Goal: Task Accomplishment & Management: Use online tool/utility

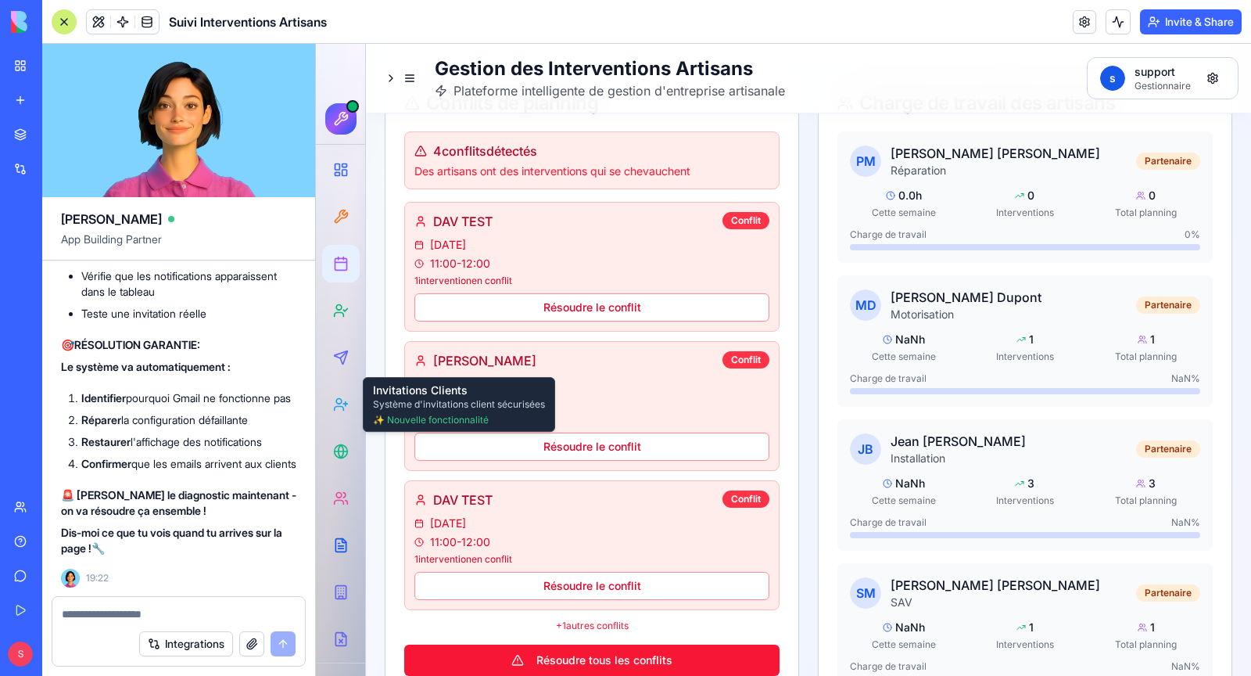
scroll to position [312658, 0]
click at [336, 398] on circle at bounding box center [338, 400] width 5 height 5
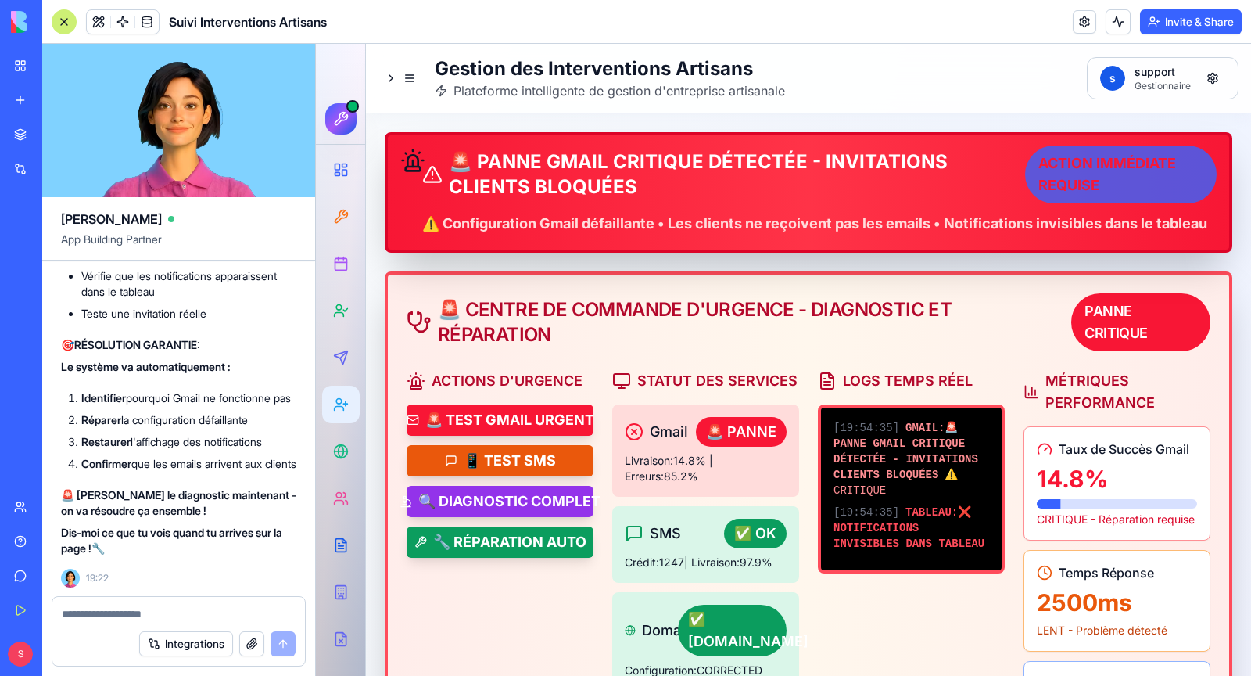
click at [1085, 167] on div "ACTION IMMÉDIATE REQUISE" at bounding box center [1121, 161] width 192 height 58
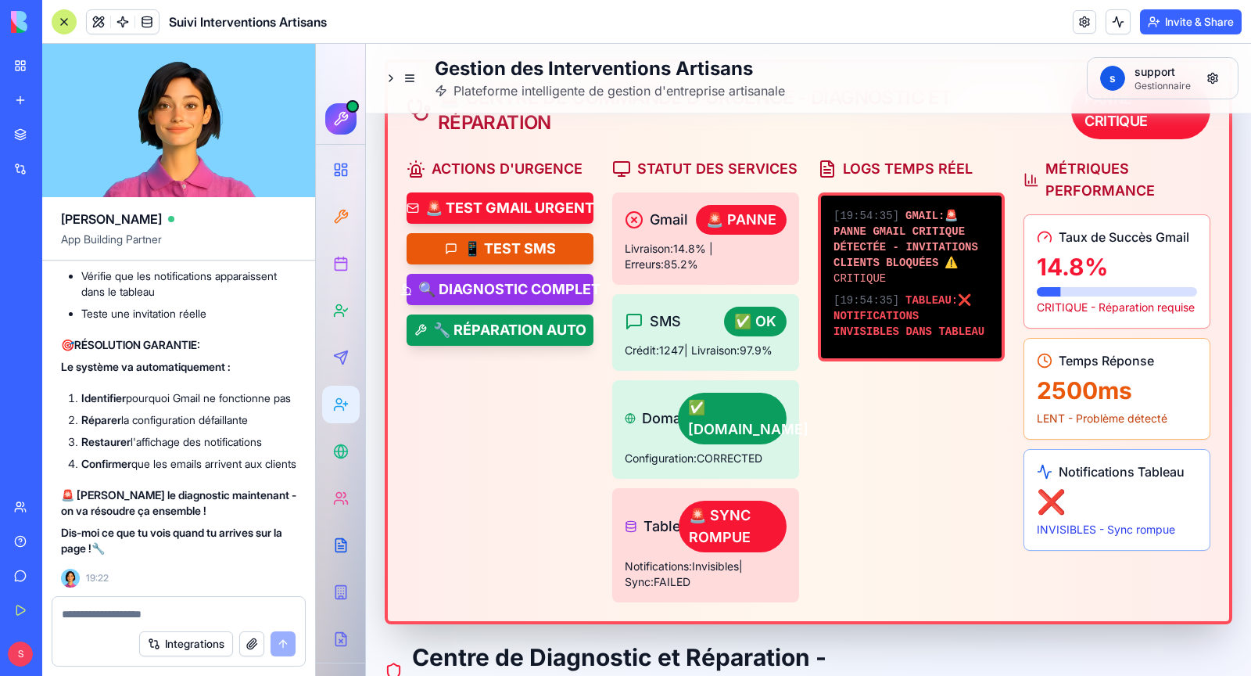
scroll to position [220, 0]
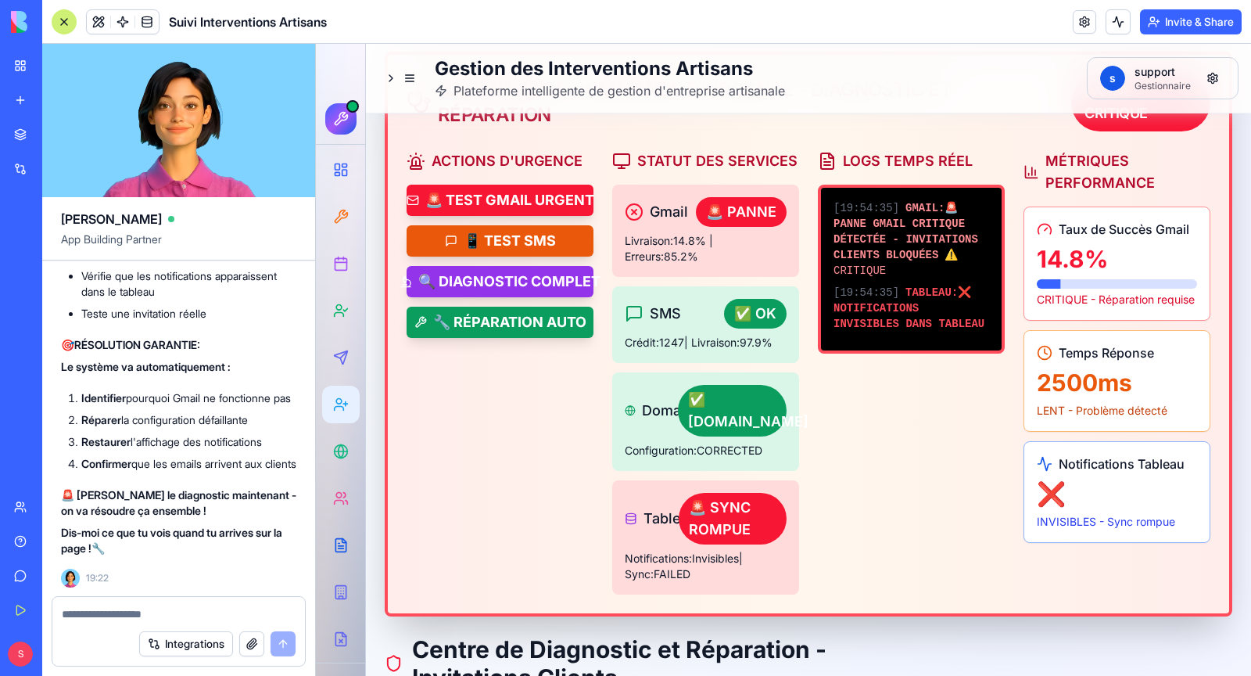
click at [1070, 514] on div "INVISIBLES - Sync rompue" at bounding box center [1117, 522] width 160 height 16
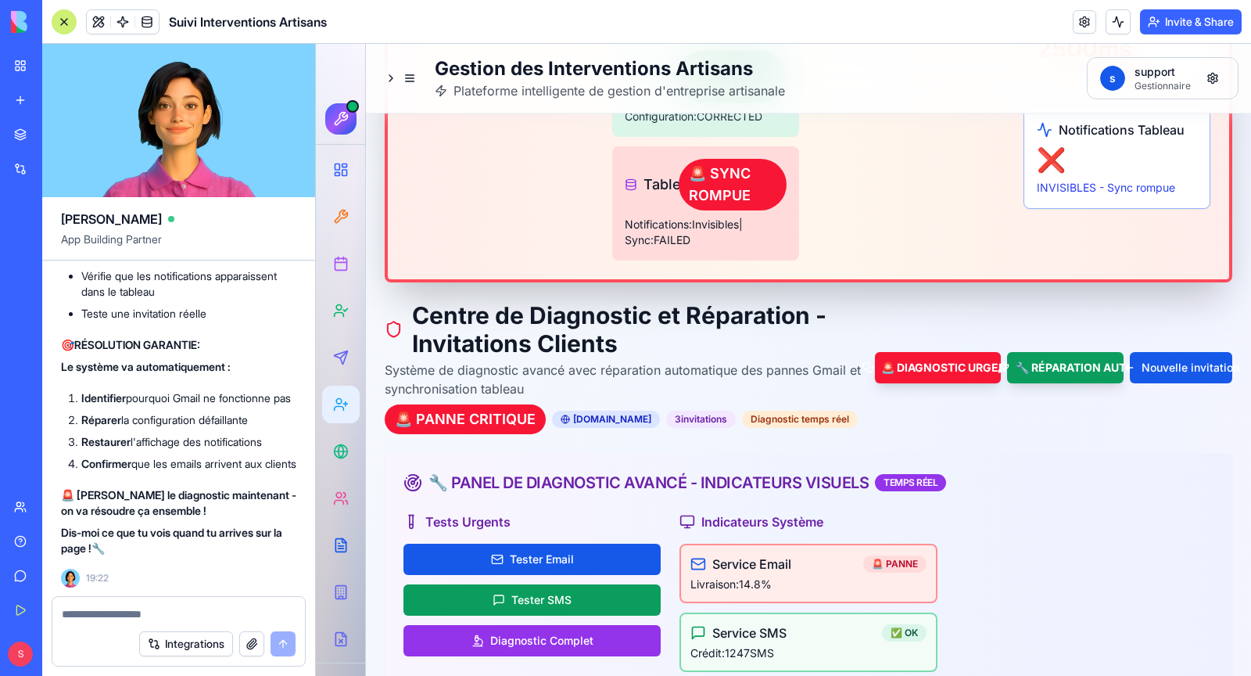
scroll to position [556, 0]
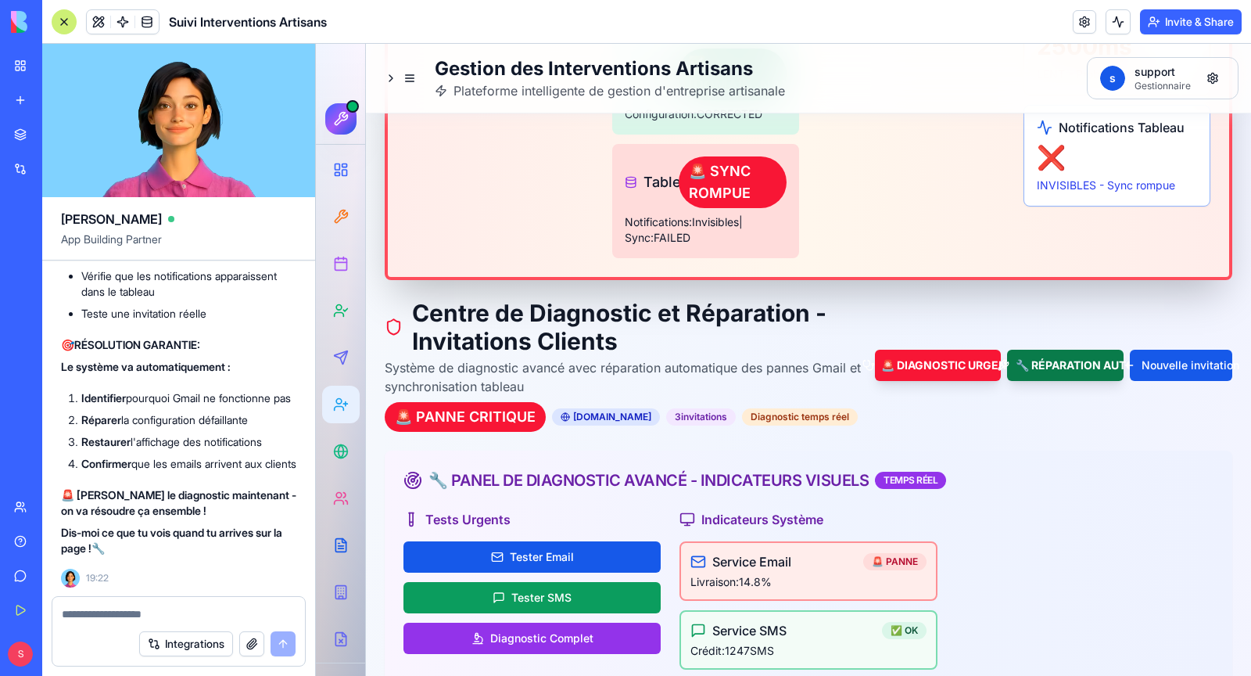
click at [1055, 350] on button "🔧 RÉPARATION AUTO" at bounding box center [1065, 365] width 117 height 31
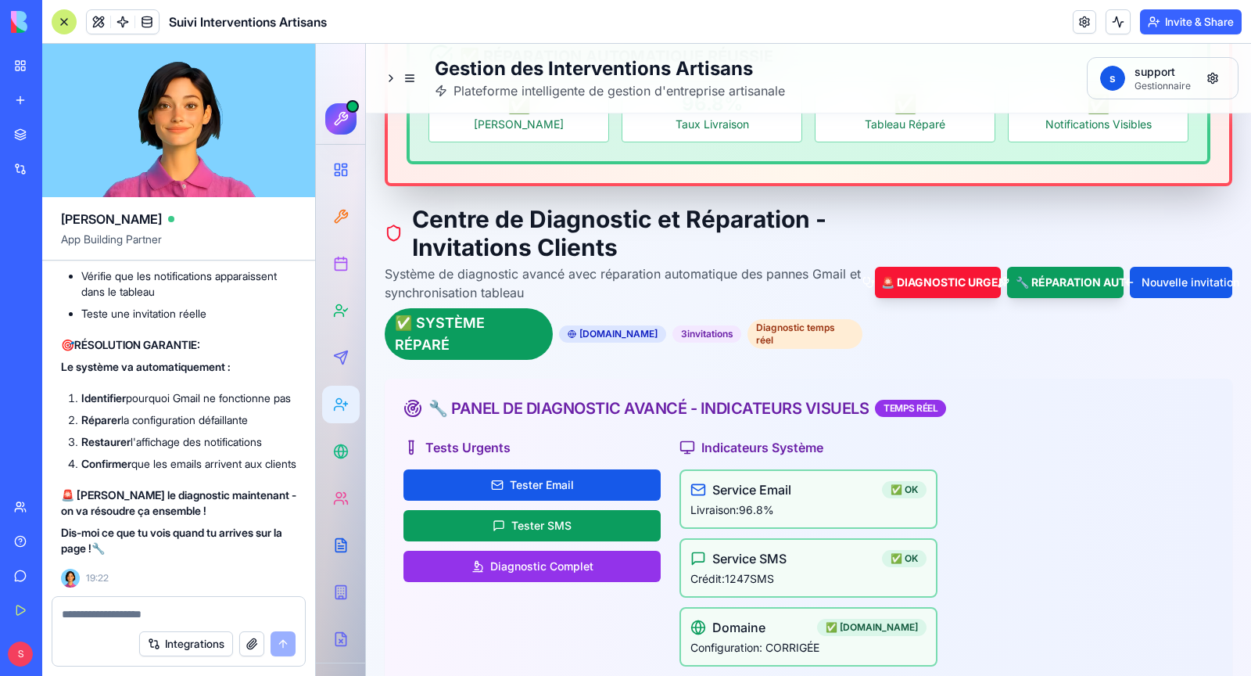
scroll to position [762, 0]
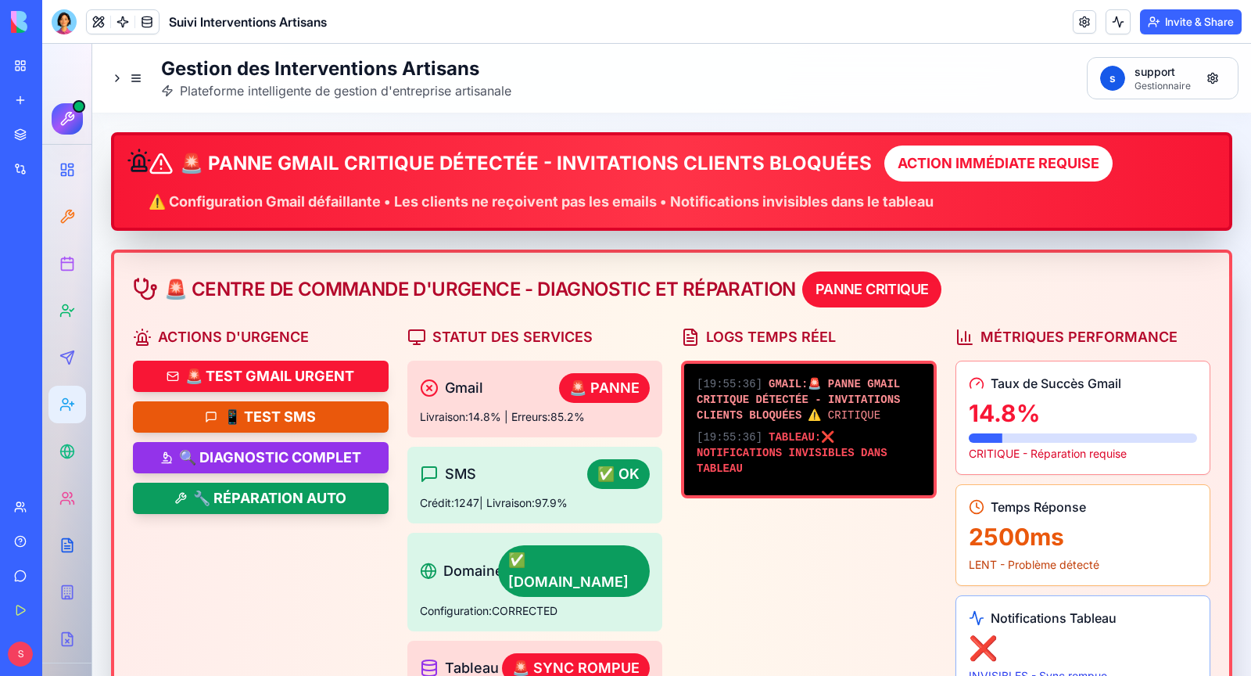
click at [832, 401] on span "GMAIL : 🚨 PANNE GMAIL CRITIQUE DÉTECTÉE - INVITATIONS CLIENTS BLOQUÉES" at bounding box center [798, 400] width 203 height 44
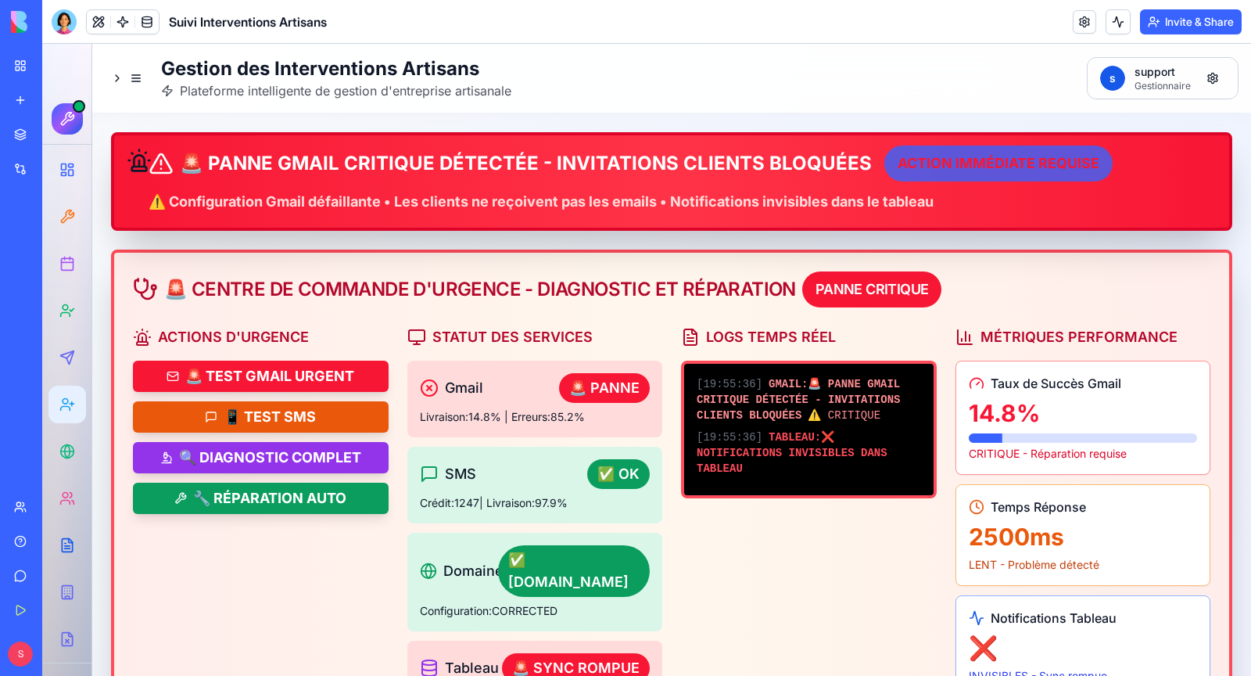
click at [963, 155] on div "ACTION IMMÉDIATE REQUISE" at bounding box center [998, 155] width 228 height 36
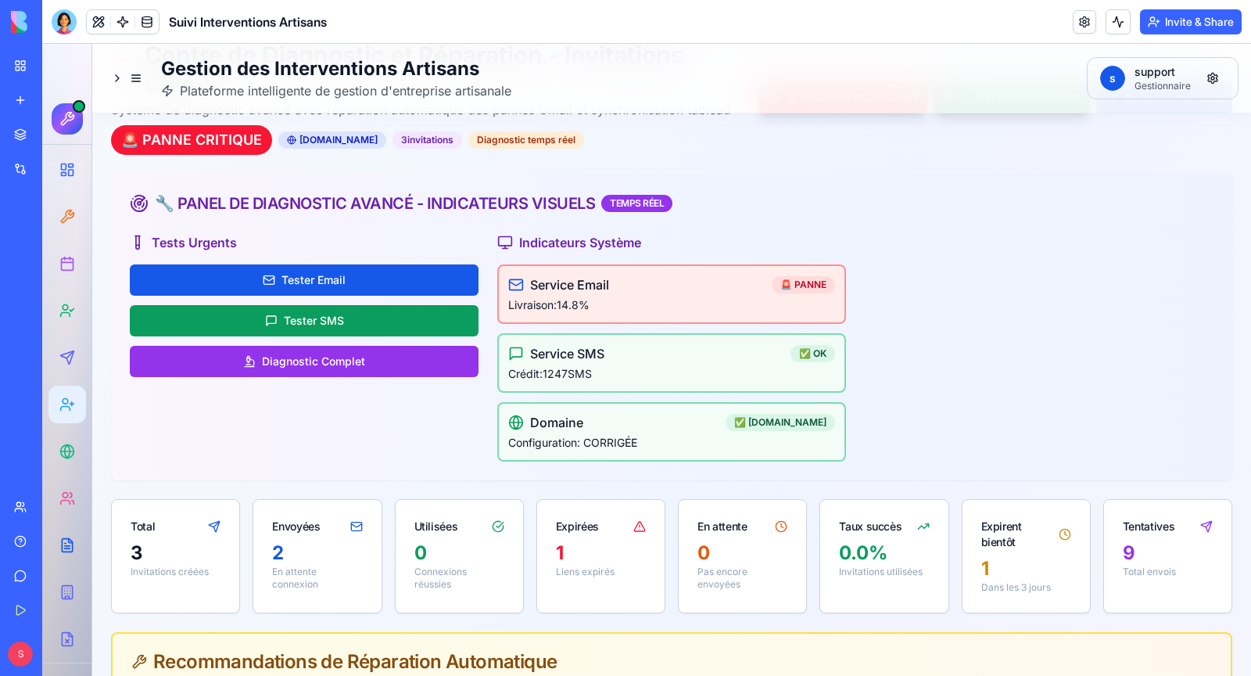
scroll to position [737, 0]
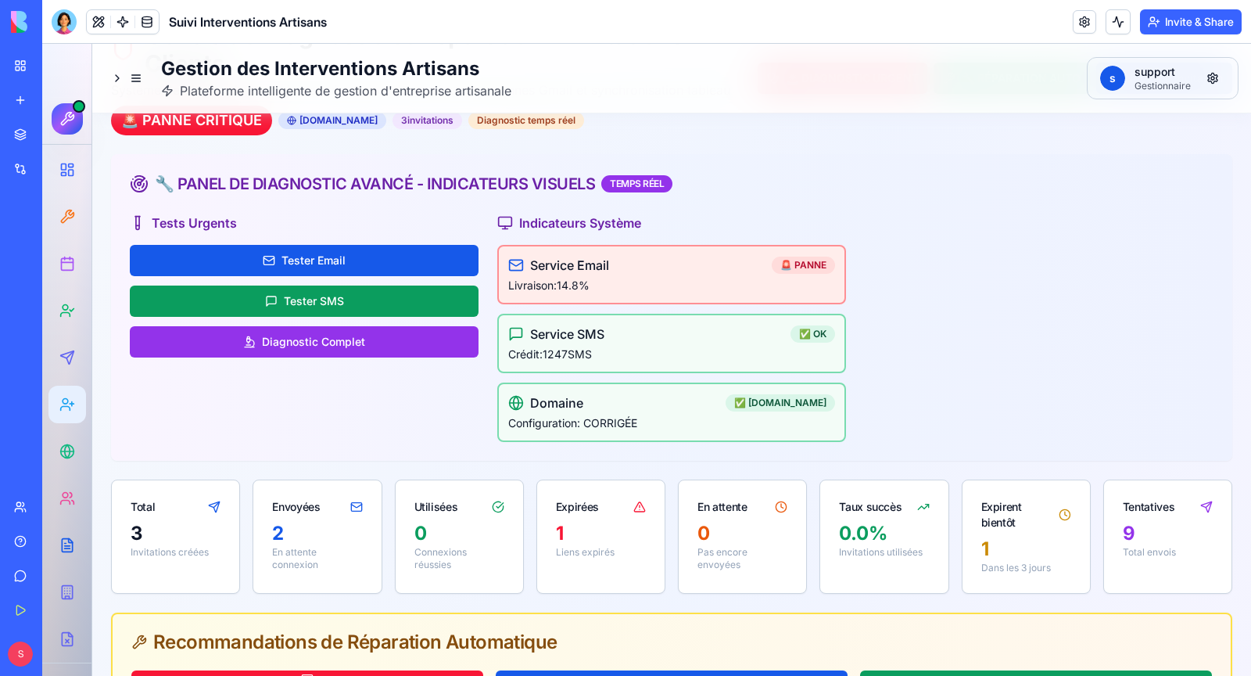
click at [711, 278] on div "Livraison: 14.8 %" at bounding box center [671, 286] width 327 height 16
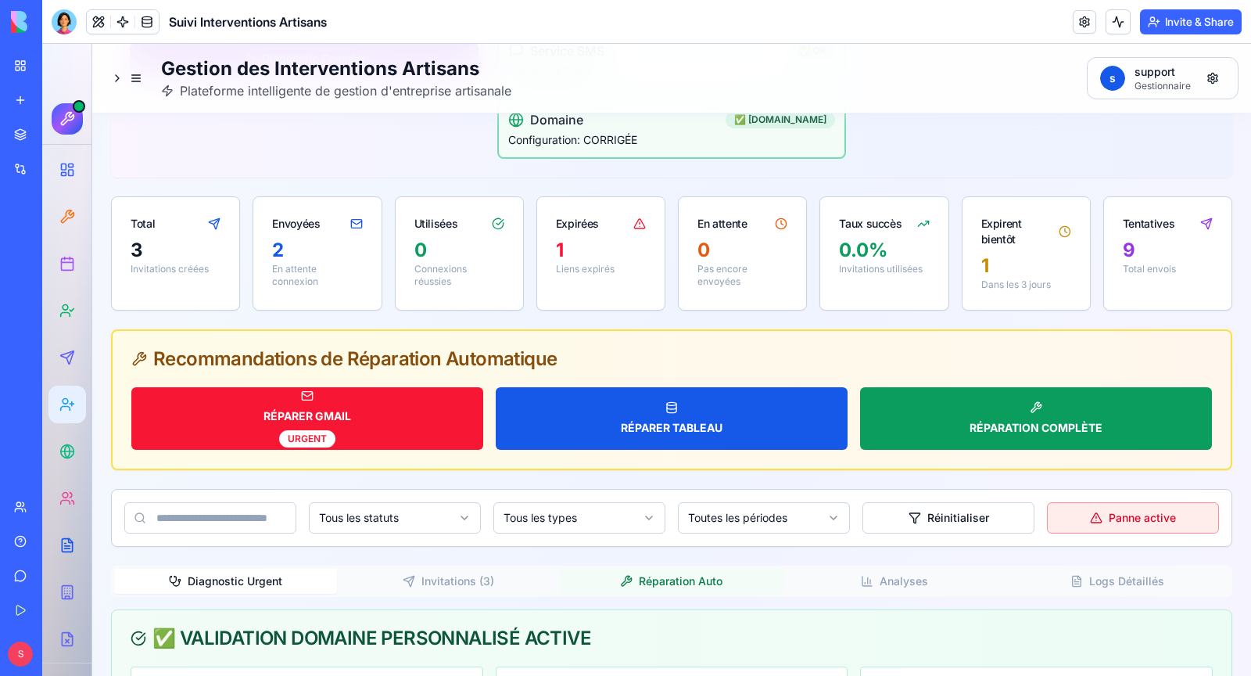
scroll to position [1039, 0]
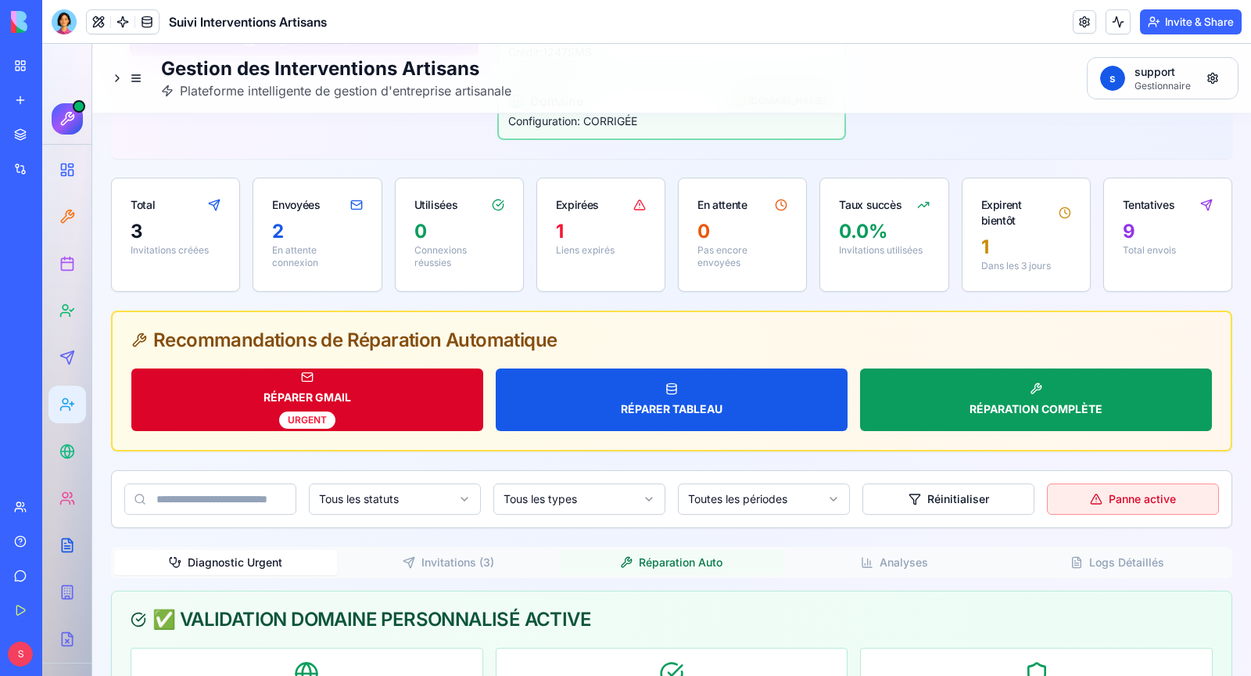
click at [353, 374] on button "RÉPARER GMAIL URGENT" at bounding box center [307, 399] width 352 height 63
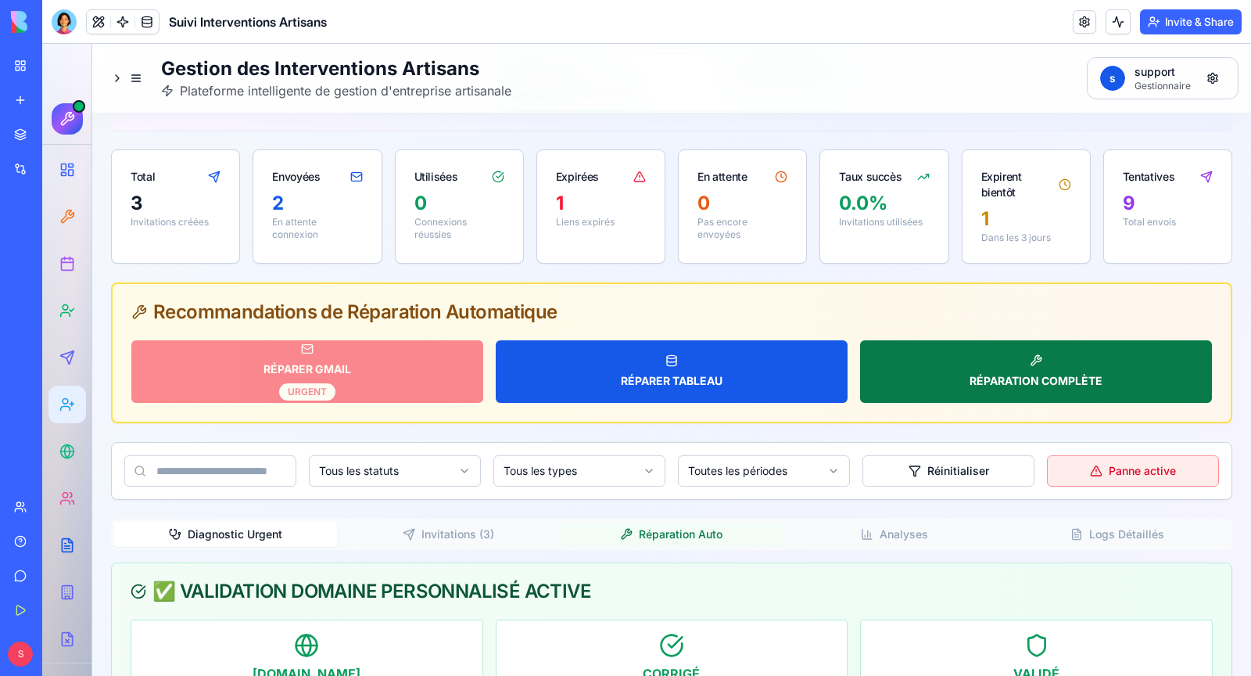
click at [980, 340] on button "RÉPARATION COMPLÈTE" at bounding box center [1036, 371] width 352 height 63
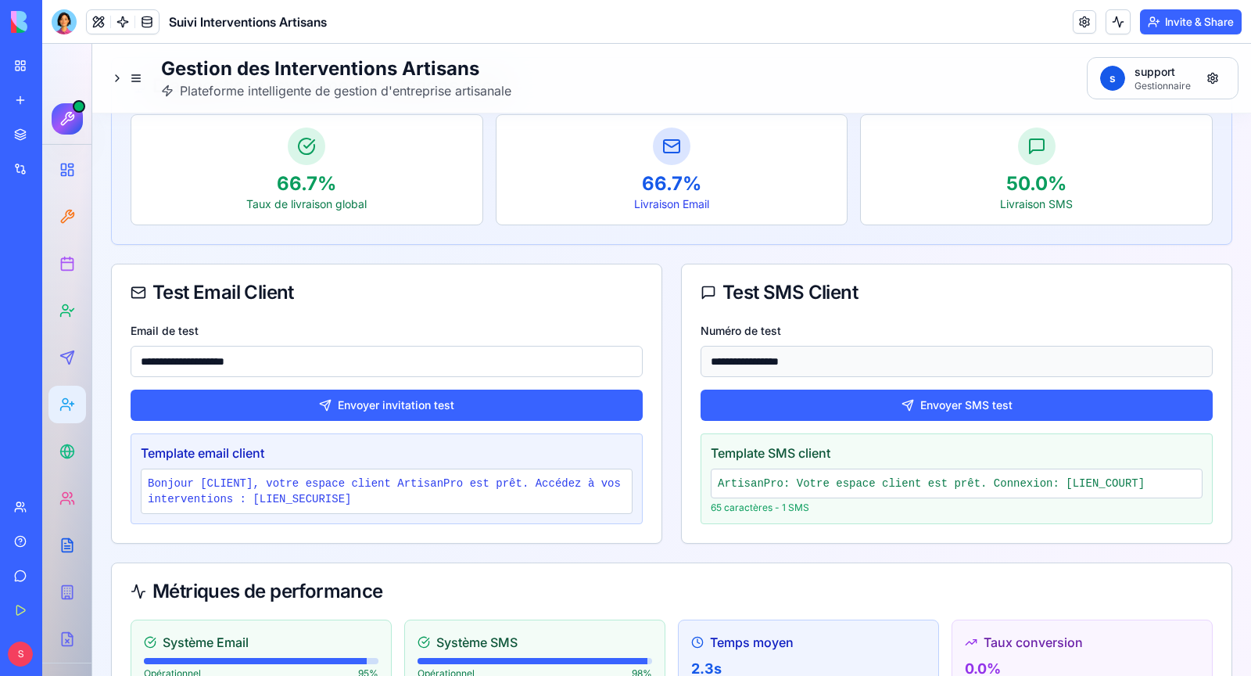
scroll to position [1949, 0]
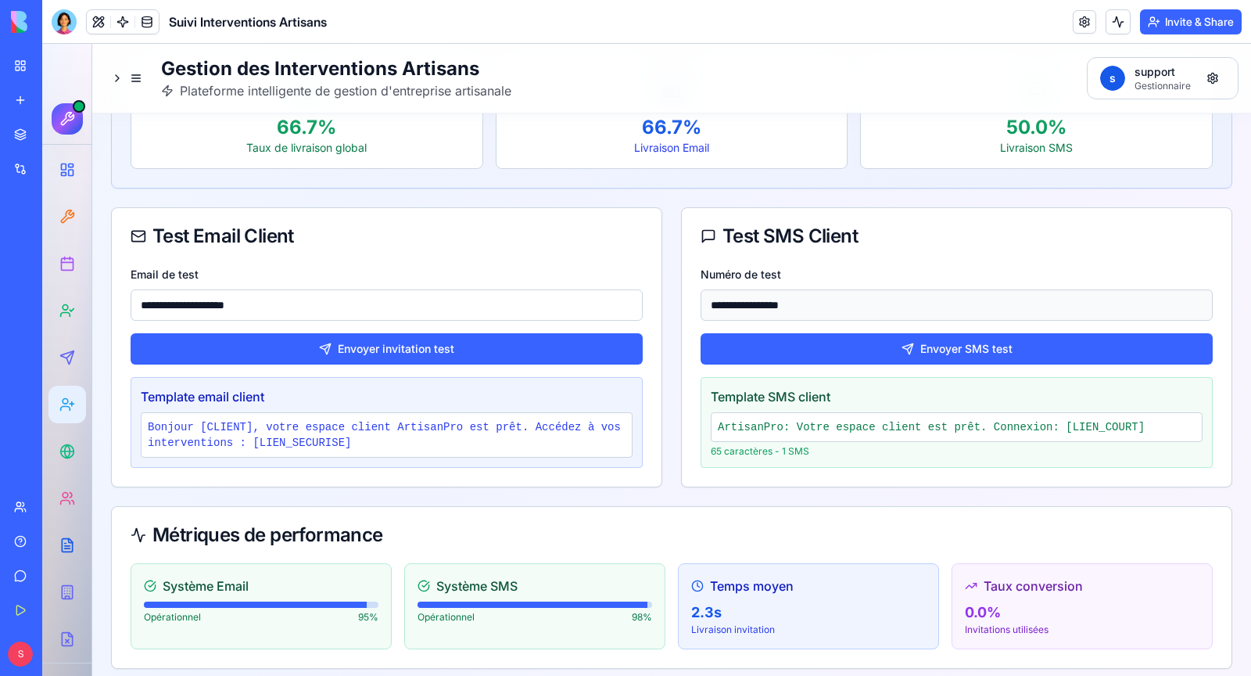
click at [206, 289] on input "**********" at bounding box center [387, 304] width 512 height 31
type input "**********"
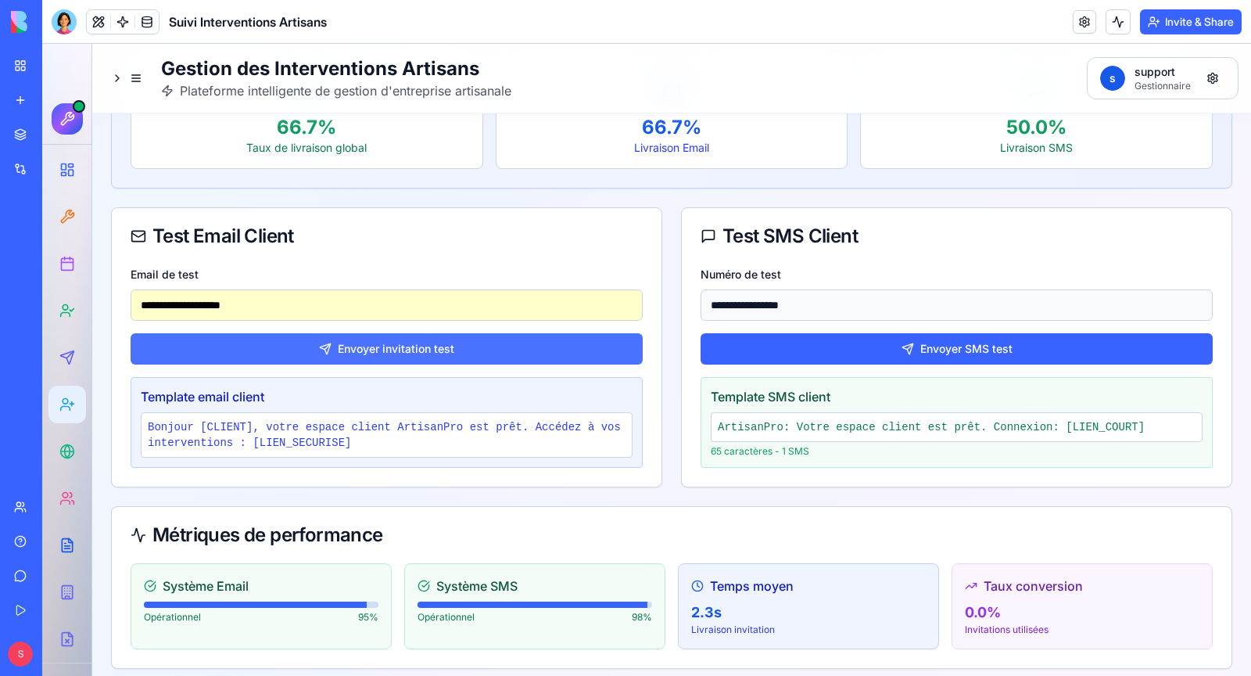
click at [406, 333] on button "Envoyer invitation test" at bounding box center [387, 348] width 512 height 31
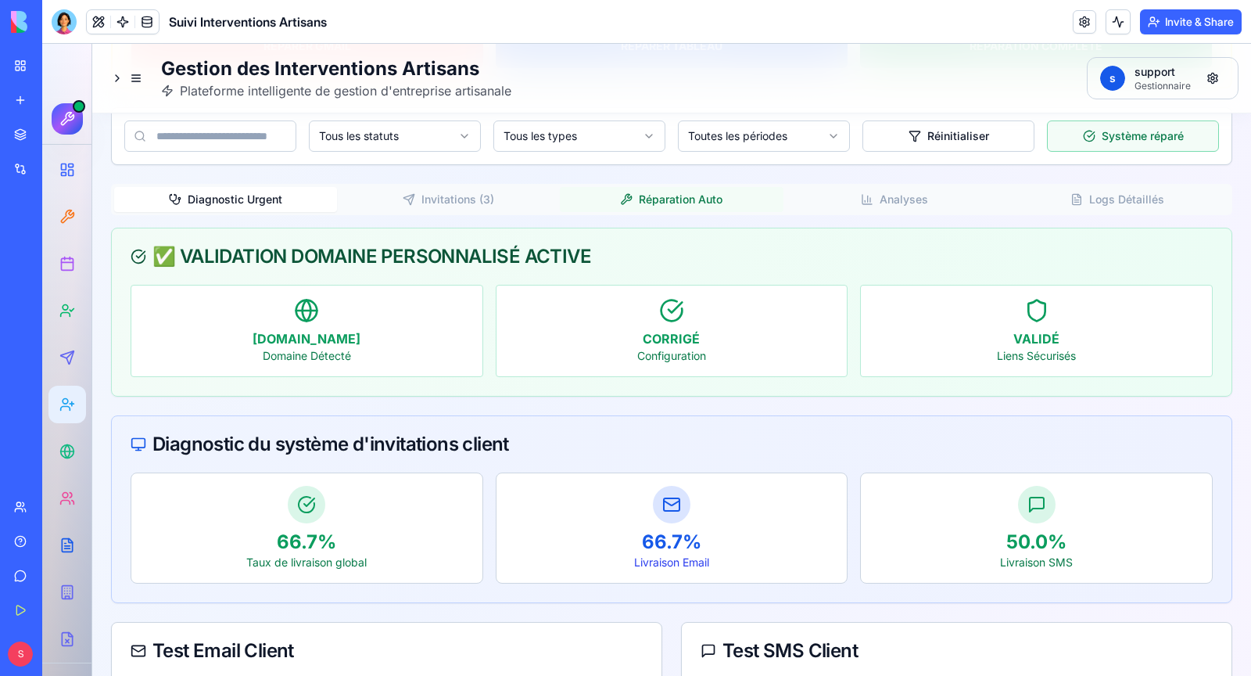
scroll to position [2116, 0]
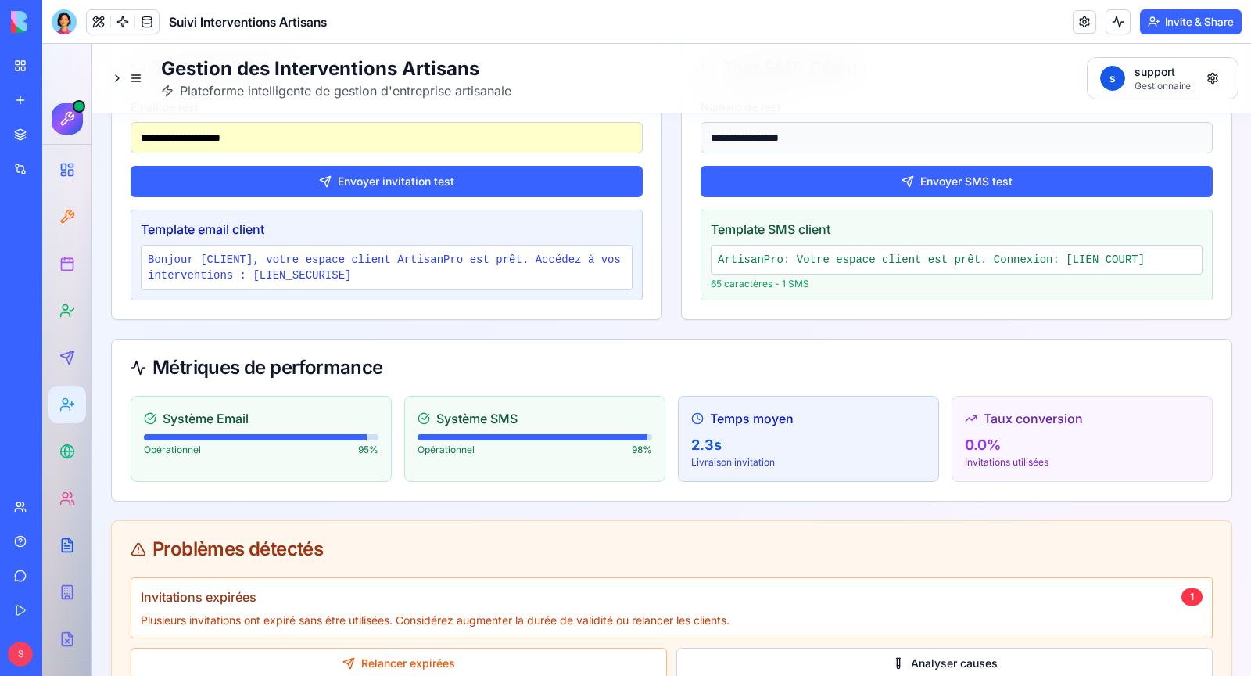
click at [625, 587] on div "Invitations expirées 1" at bounding box center [672, 596] width 1062 height 19
click at [848, 648] on button "Analyser causes" at bounding box center [944, 663] width 536 height 31
click at [1000, 648] on button "Analyser causes" at bounding box center [944, 663] width 536 height 31
click at [452, 612] on p "Plusieurs invitations ont expiré sans être utilisées. Considérez augmenter la d…" at bounding box center [672, 620] width 1062 height 16
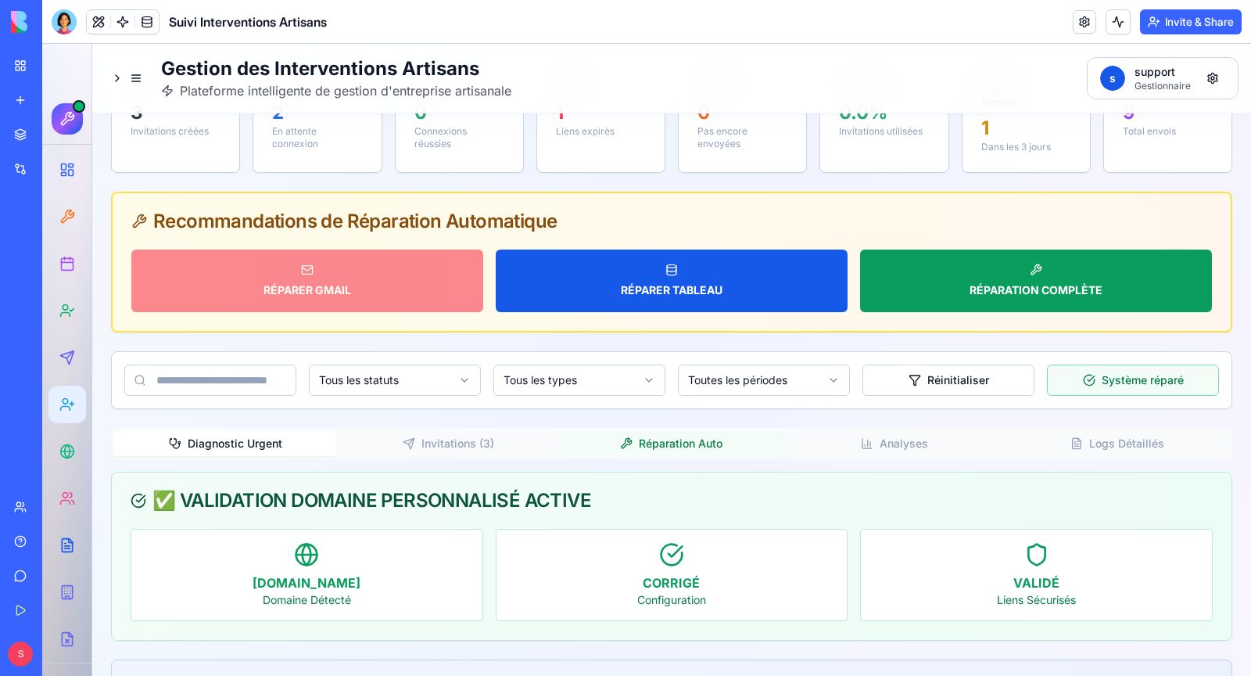
scroll to position [1331, 0]
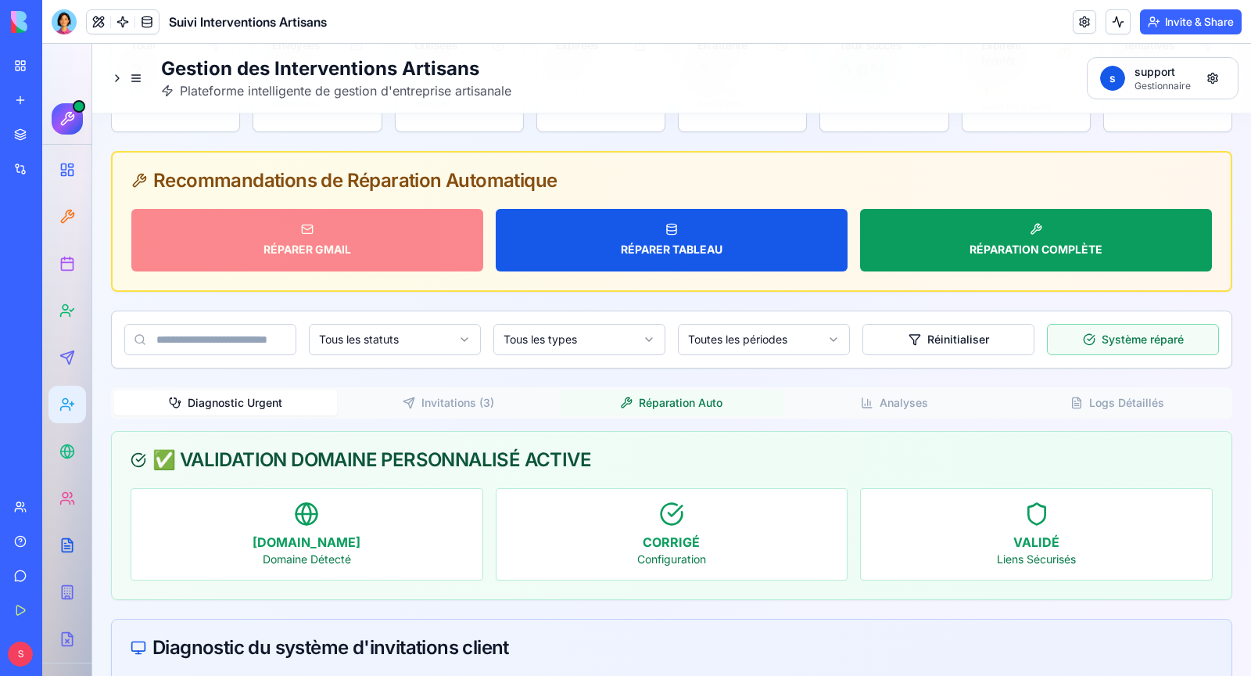
click at [436, 387] on div "Diagnostic Urgent Invitations ( 3 ) Réparation Auto Analyses Logs Détaillés" at bounding box center [671, 402] width 1121 height 31
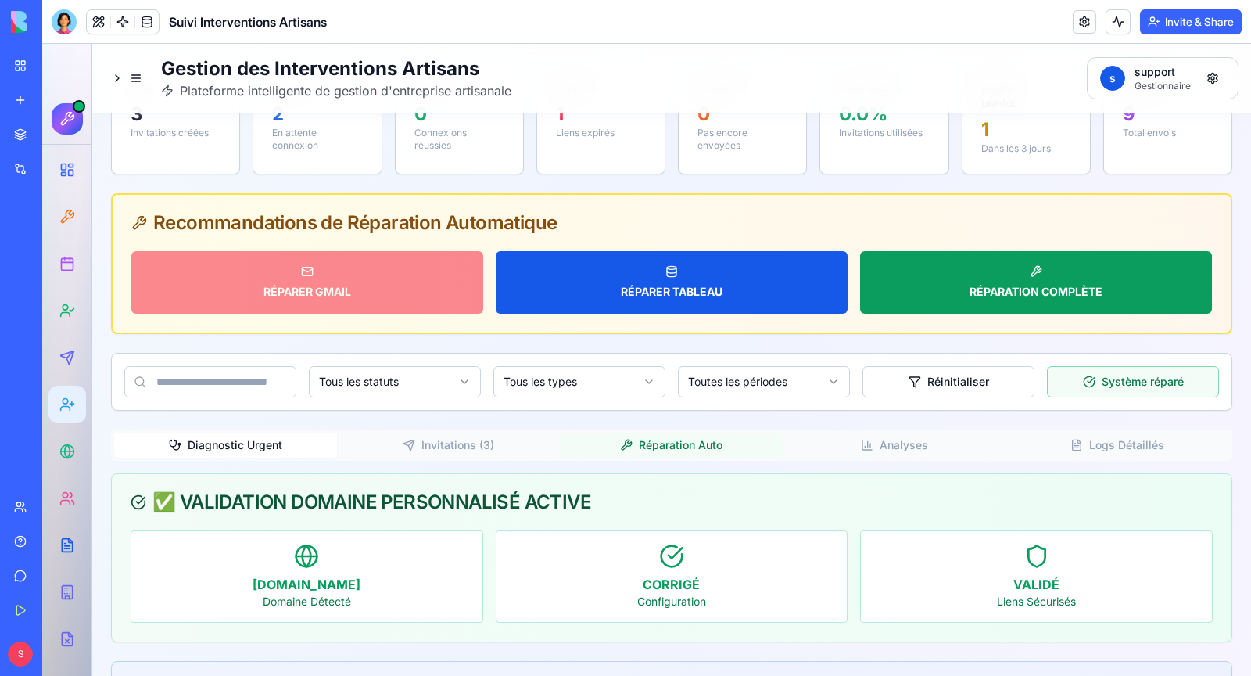
click at [436, 381] on div "🚨 PANNE GMAIL CRITIQUE DÉTECTÉE - INVITATIONS CLIENTS BLOQUÉES ACTION IMMÉDIATE…" at bounding box center [671, 184] width 1121 height 2682
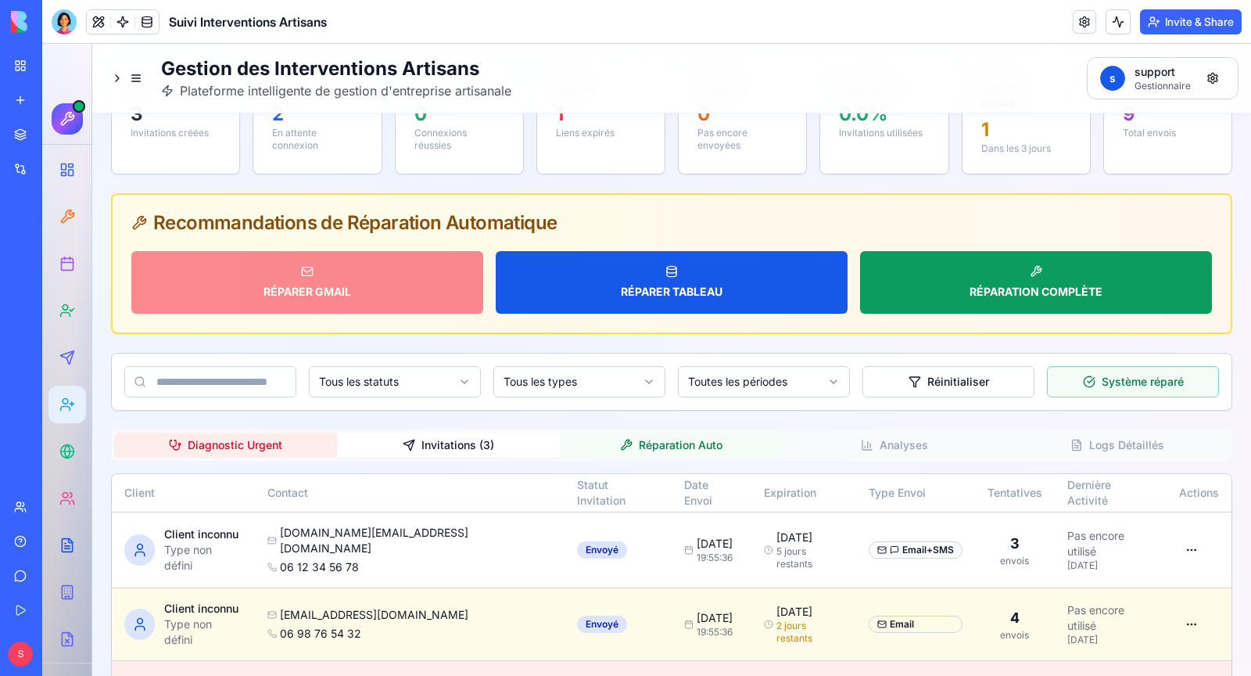
click at [285, 432] on button "Diagnostic Urgent" at bounding box center [225, 444] width 223 height 25
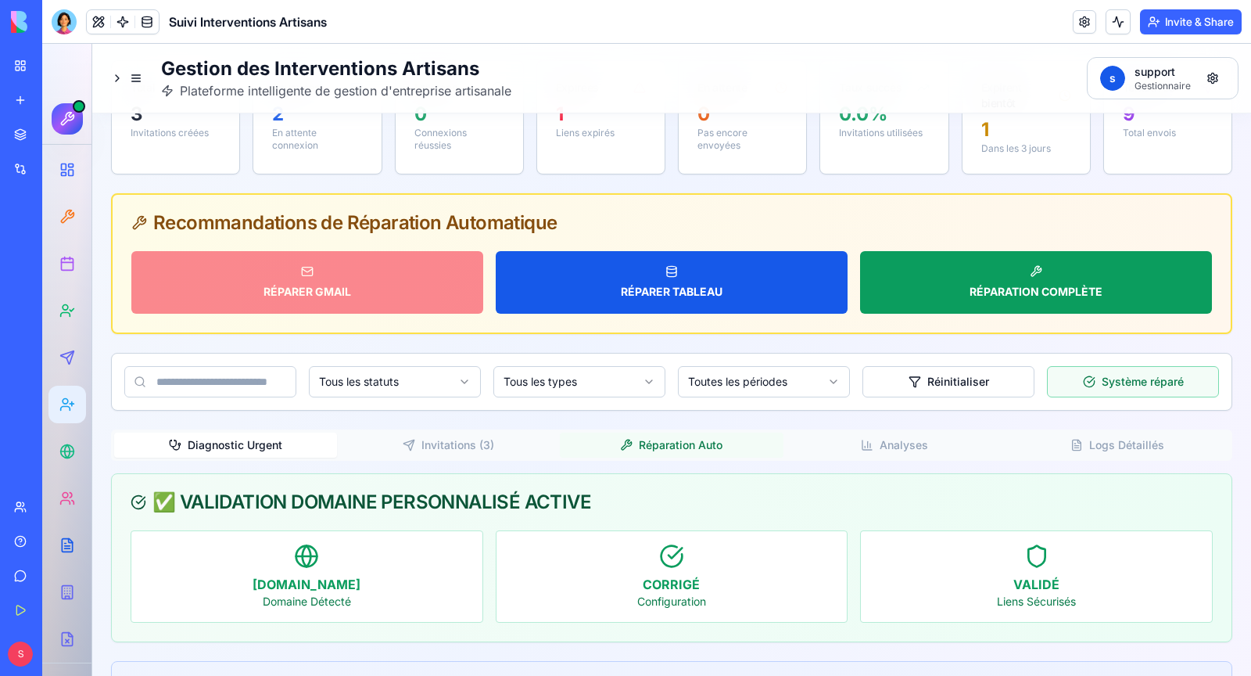
click at [456, 432] on button "Invitations ( 3 )" at bounding box center [448, 444] width 223 height 25
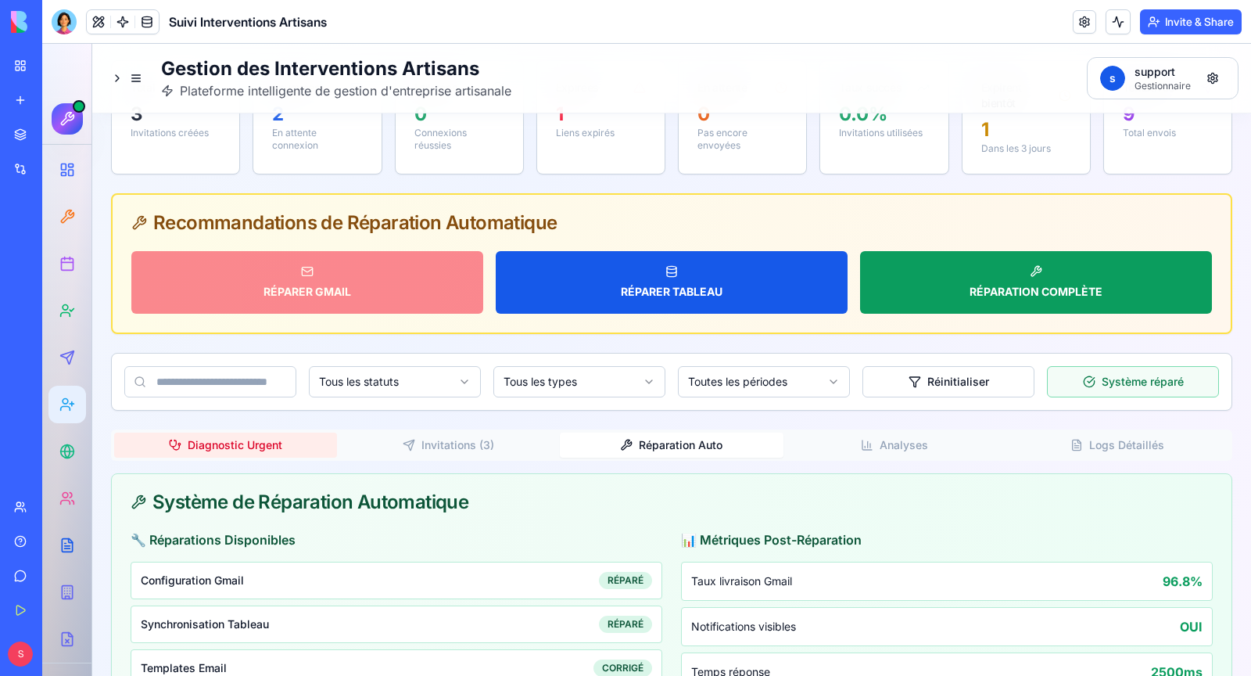
click at [632, 439] on icon "button" at bounding box center [626, 445] width 13 height 13
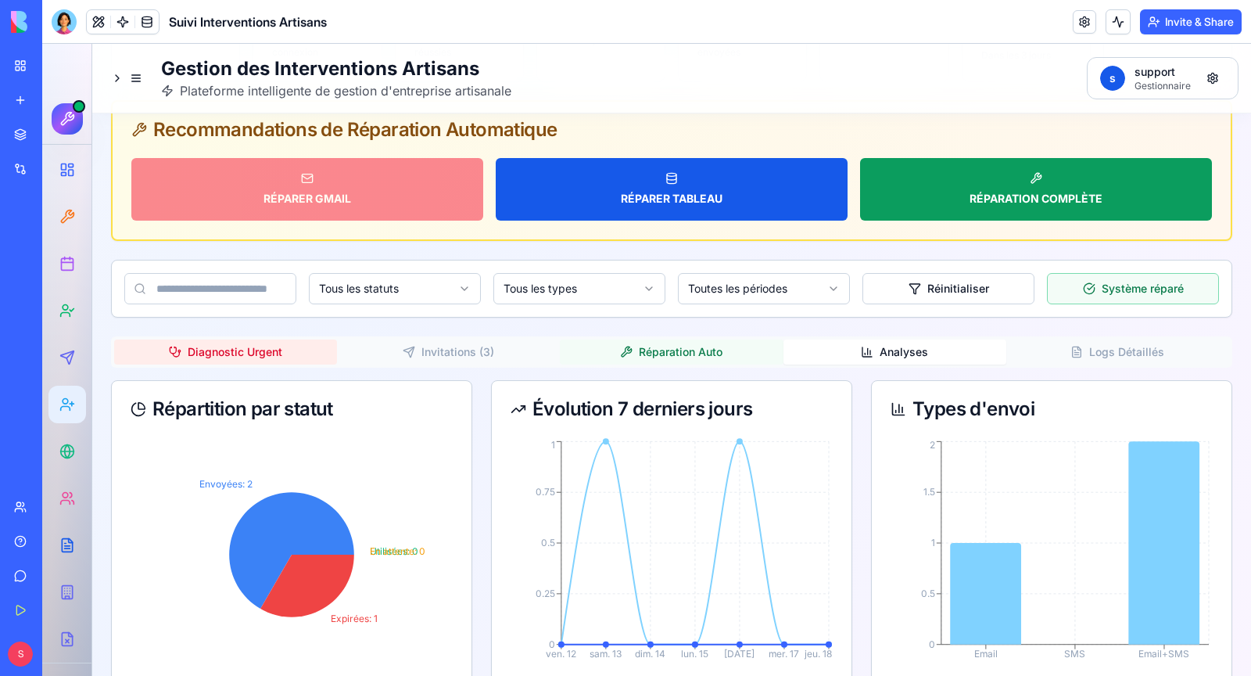
click at [1120, 336] on div "Diagnostic Urgent Invitations ( 3 ) Réparation Auto Analyses Logs Détaillés" at bounding box center [671, 351] width 1121 height 31
click at [1117, 339] on button "Logs Détaillés" at bounding box center [1117, 351] width 223 height 25
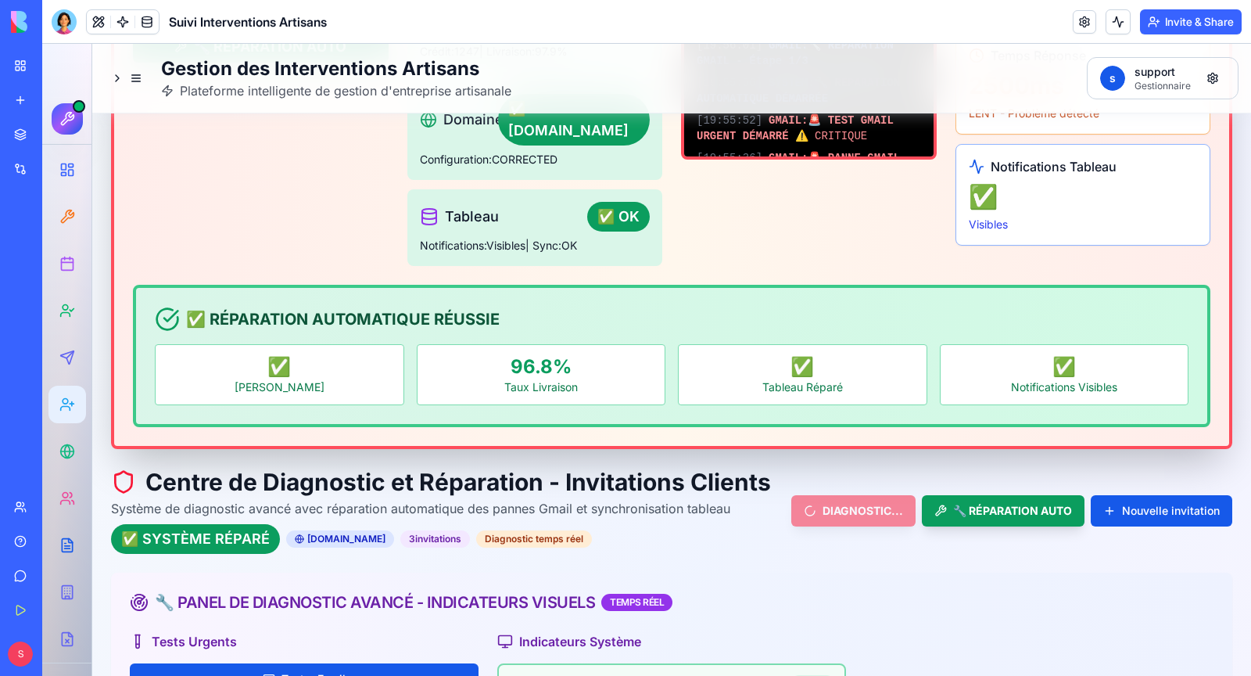
scroll to position [459, 0]
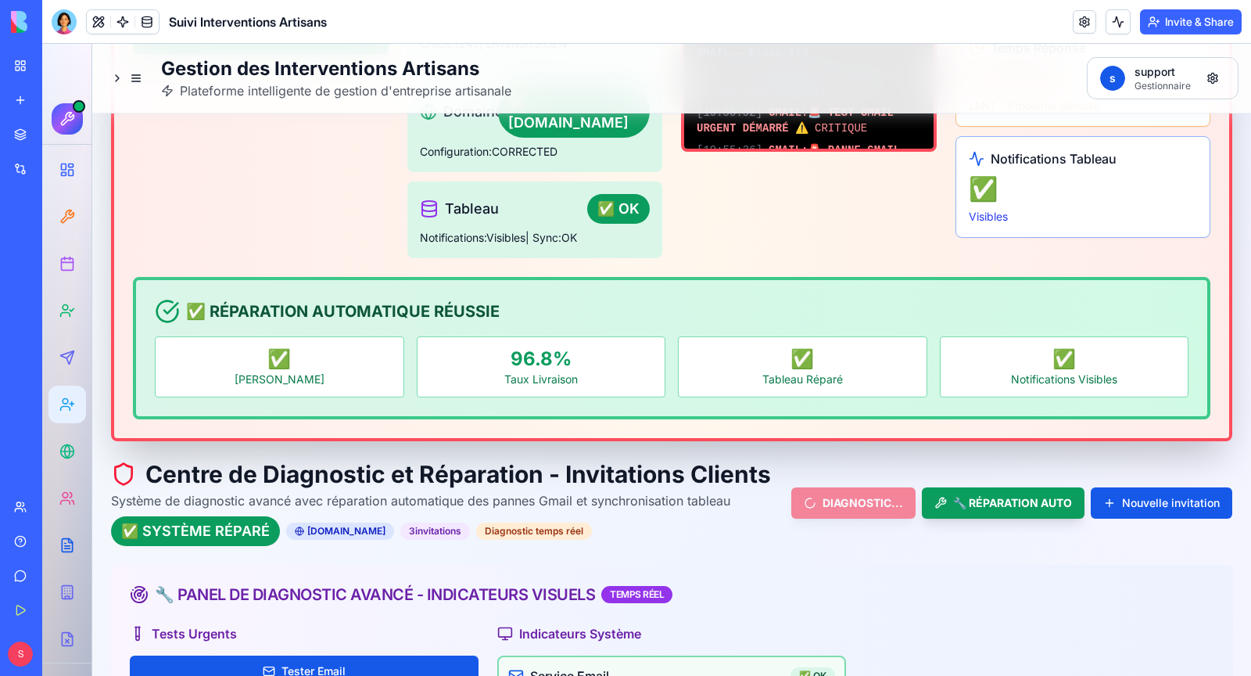
click at [314, 300] on h4 "✅ RÉPARATION AUTOMATIQUE RÉUSSIE" at bounding box center [343, 311] width 314 height 22
click at [399, 460] on h1 "Centre de Diagnostic et Réparation - Invitations Clients" at bounding box center [441, 474] width 660 height 28
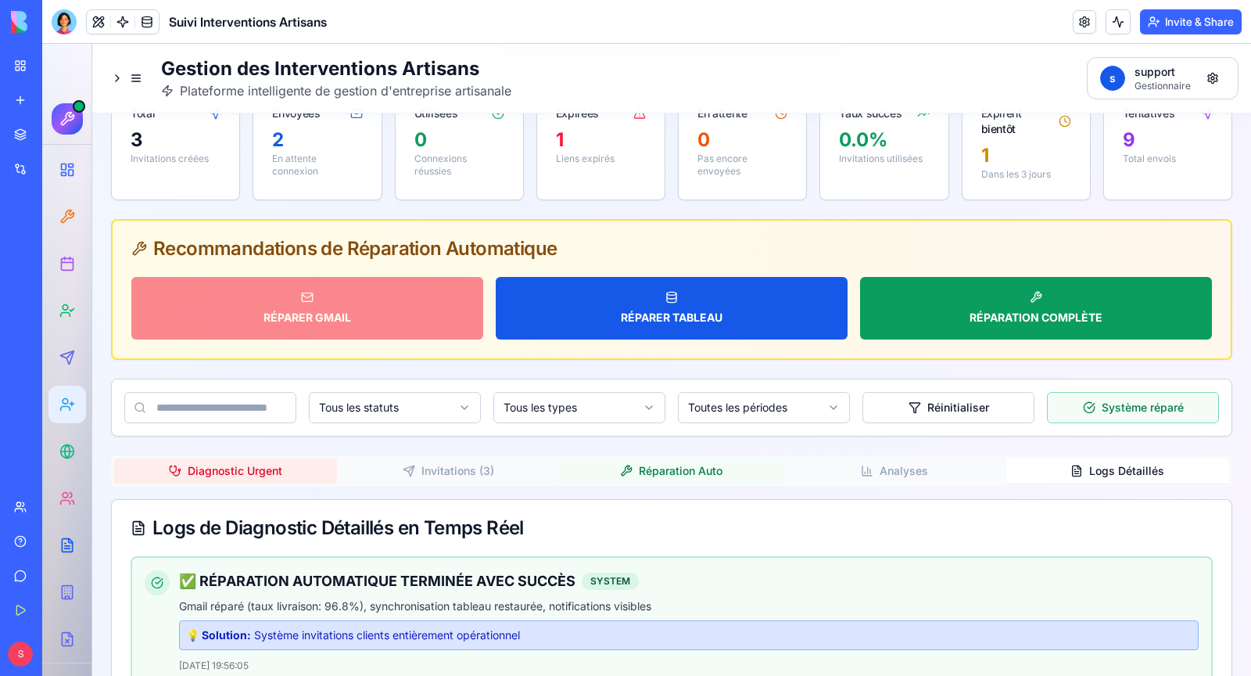
scroll to position [1265, 0]
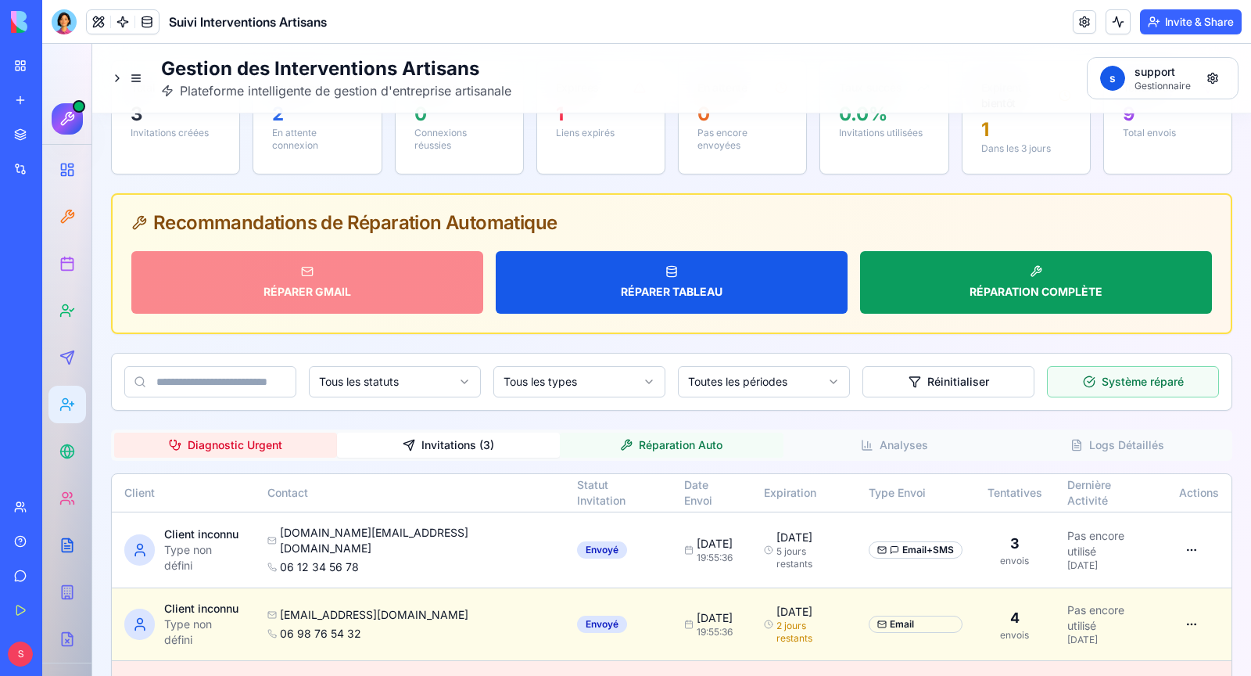
click at [683, 432] on button "Réparation Auto" at bounding box center [671, 444] width 223 height 25
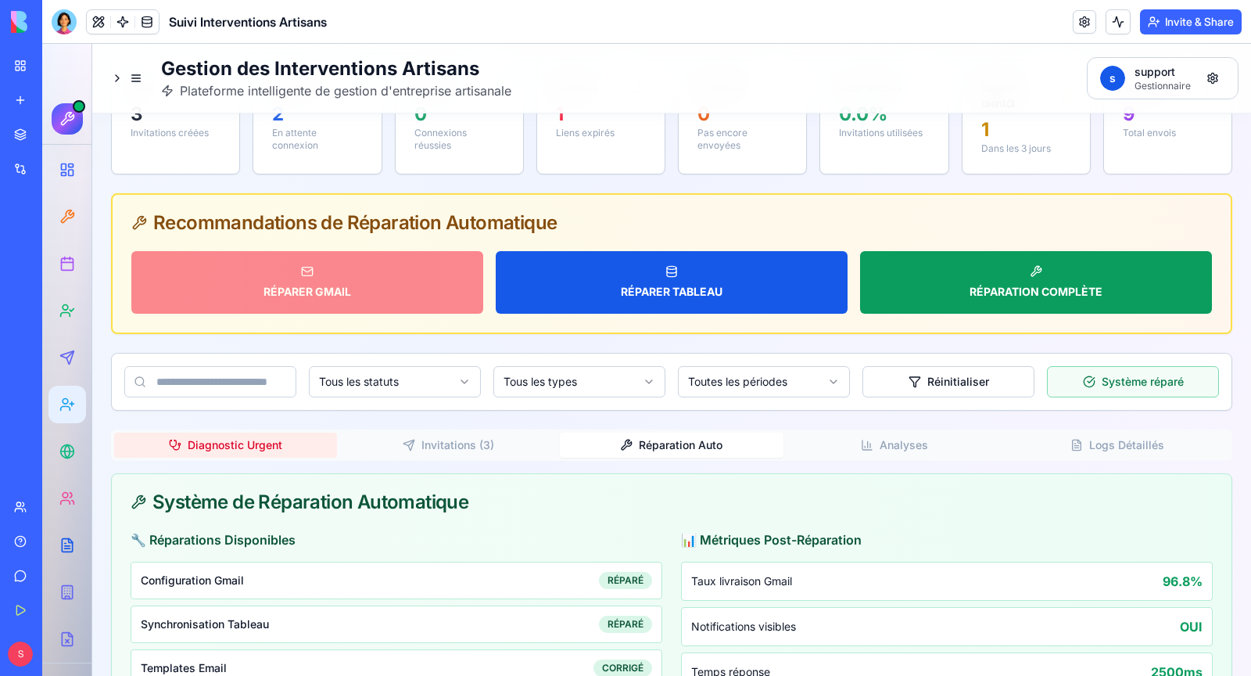
click at [465, 432] on button "Invitations ( 3 )" at bounding box center [448, 444] width 223 height 25
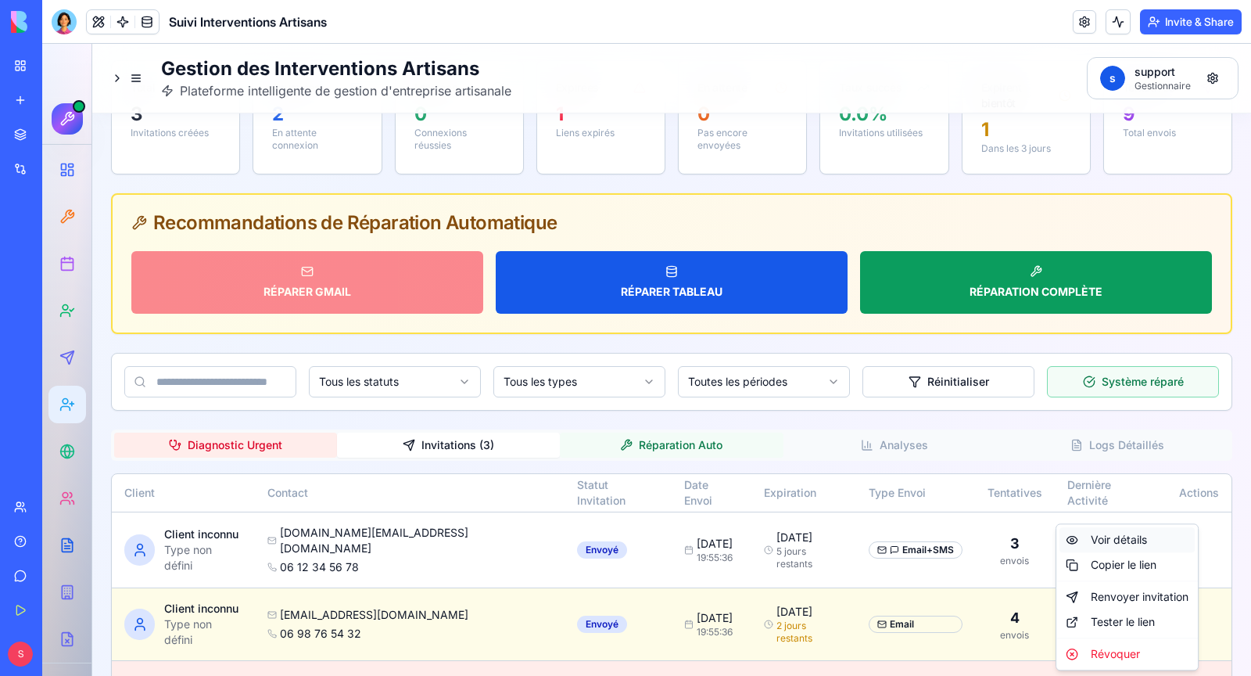
click at [1134, 541] on div "Voir détails" at bounding box center [1127, 539] width 135 height 25
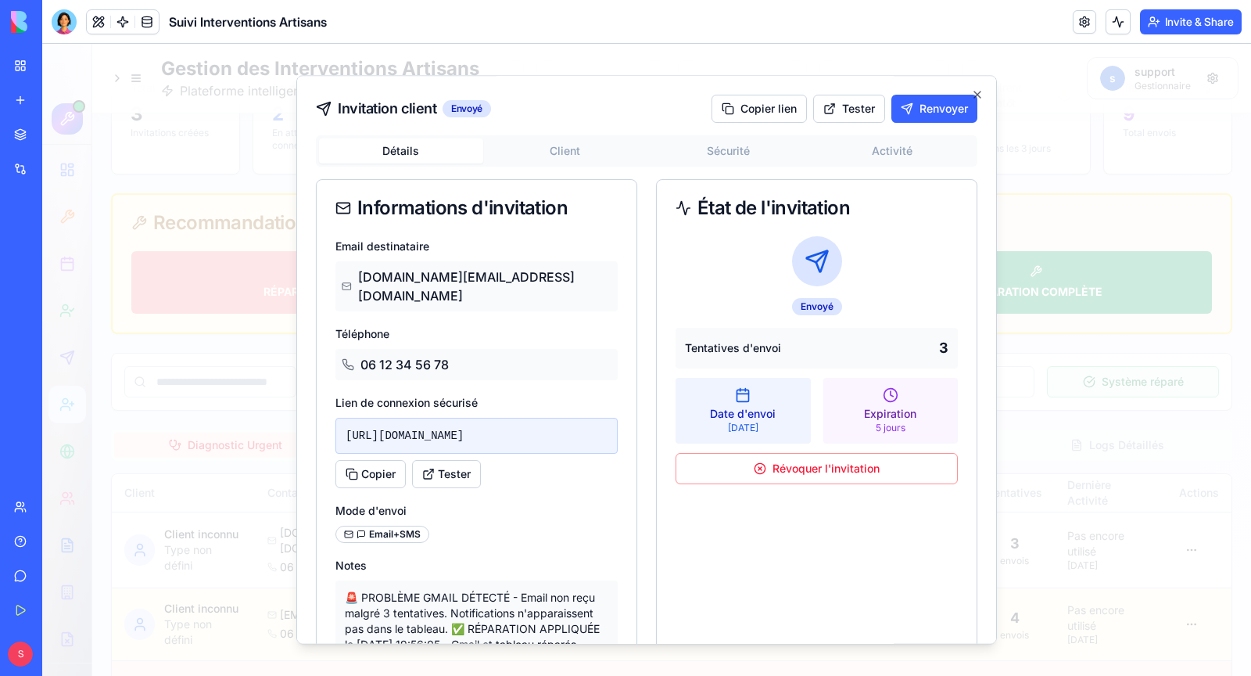
click at [527, 437] on div "https://68b71c45647b9658dbe3b8df.blocks-app.diy/client/auth?token=CLI123ABC456D…" at bounding box center [476, 436] width 282 height 36
click at [349, 486] on button "Copier" at bounding box center [370, 474] width 70 height 28
click at [452, 488] on button "Tester" at bounding box center [446, 474] width 69 height 28
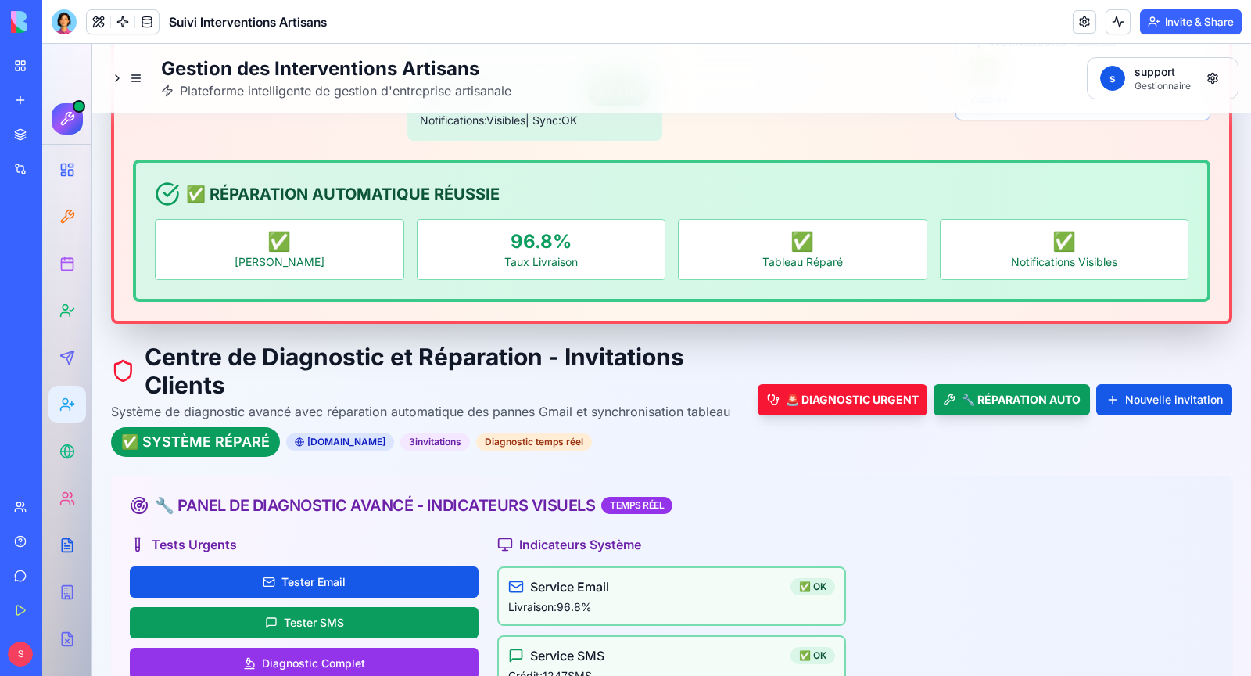
scroll to position [512, 0]
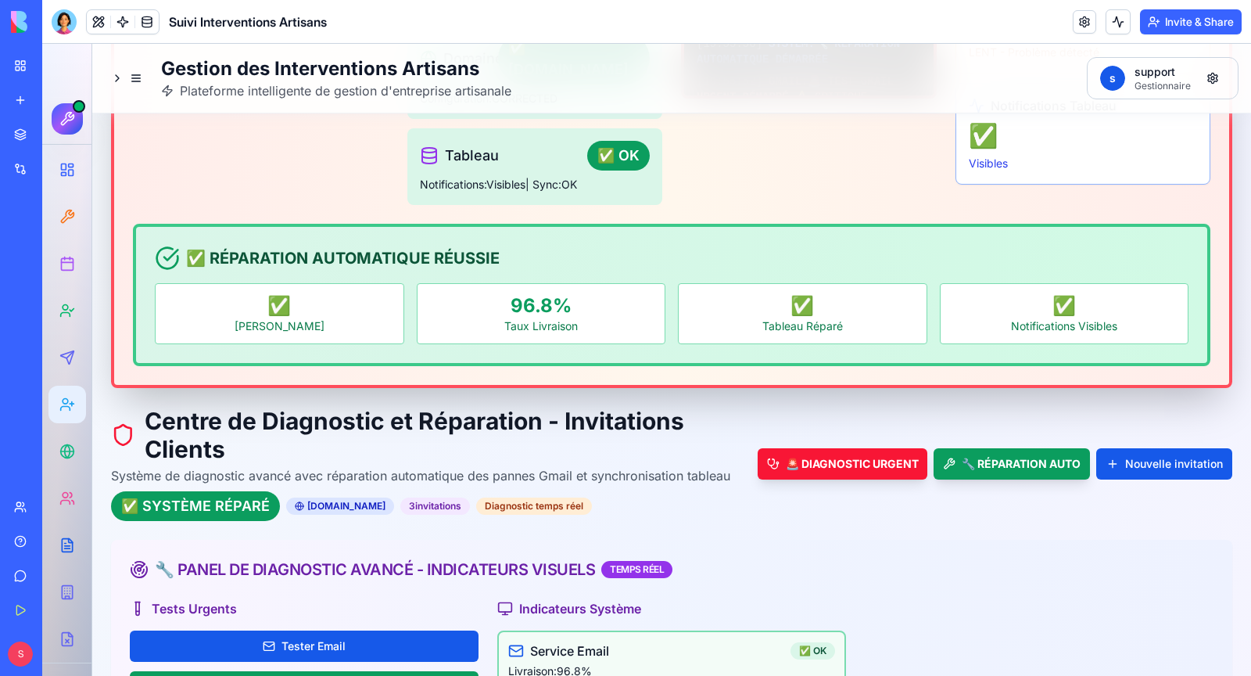
click at [65, 21] on div at bounding box center [64, 21] width 25 height 25
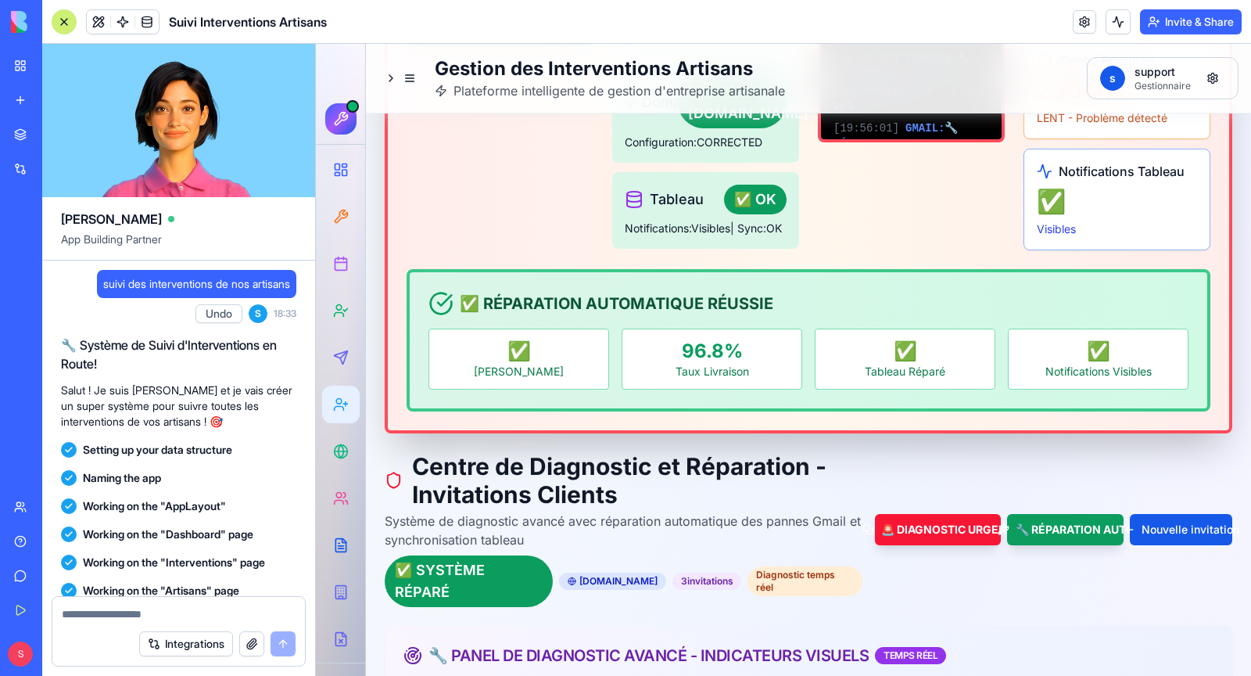
scroll to position [313723, 0]
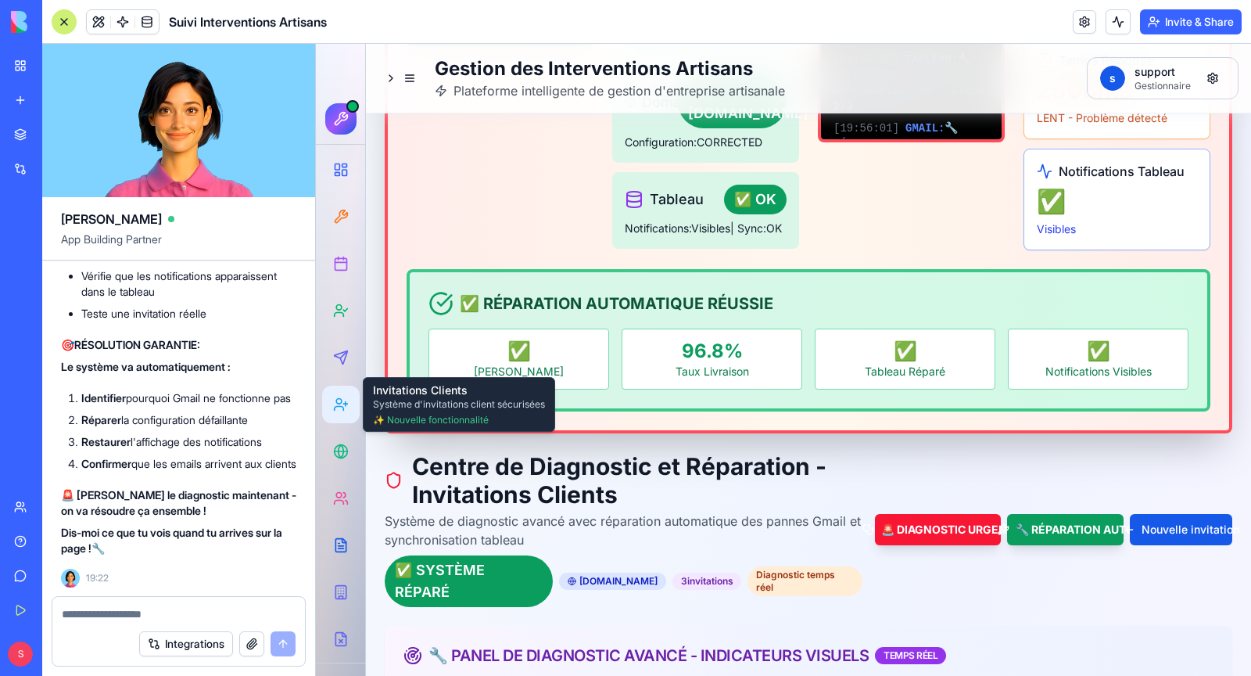
click at [155, 615] on textarea at bounding box center [179, 614] width 234 height 16
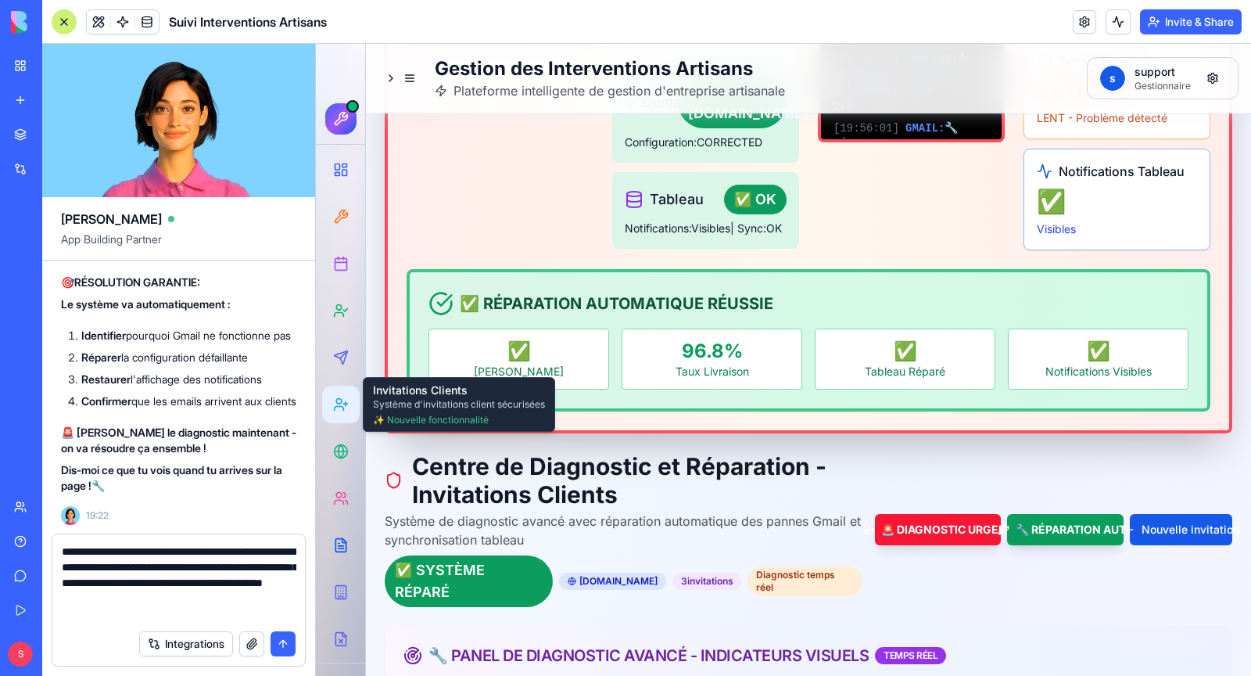
type textarea "**********"
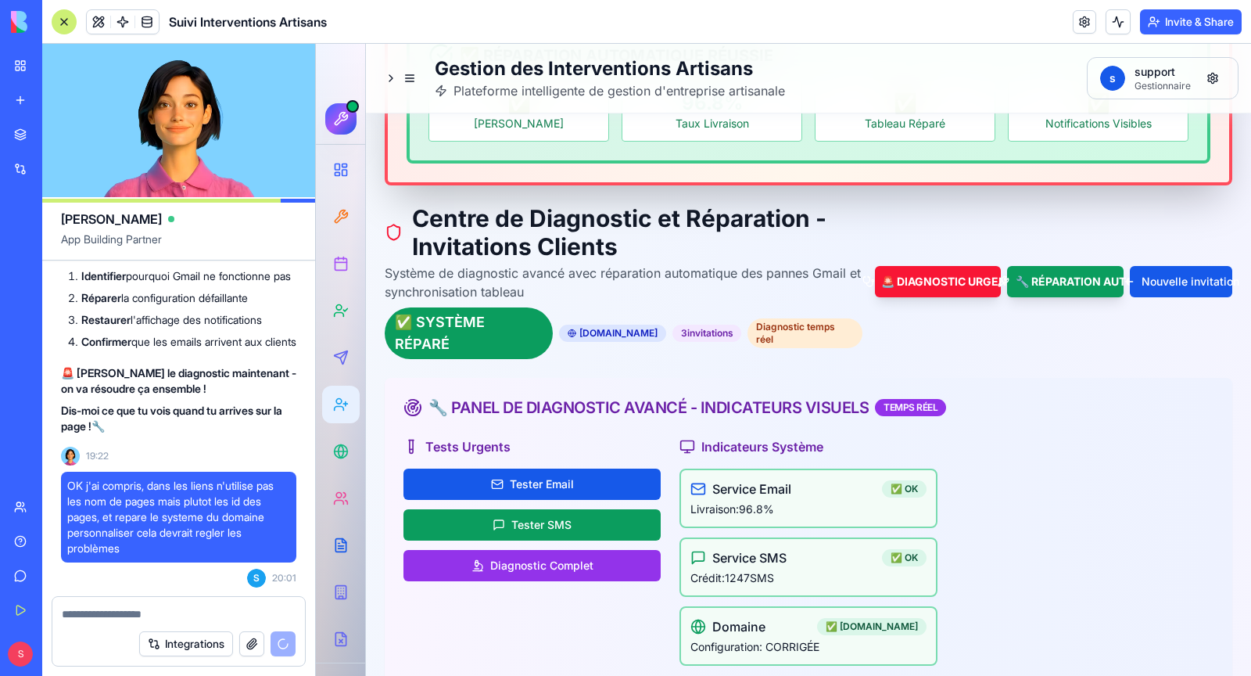
scroll to position [764, 0]
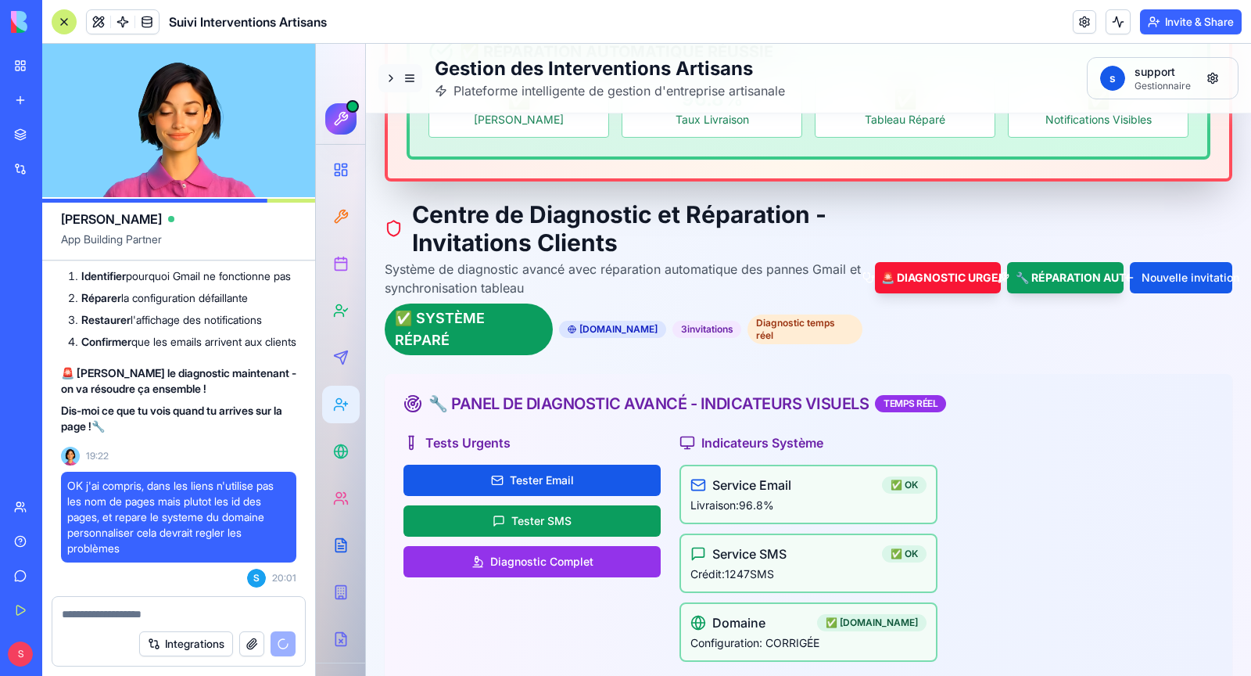
click at [411, 81] on button at bounding box center [400, 78] width 44 height 28
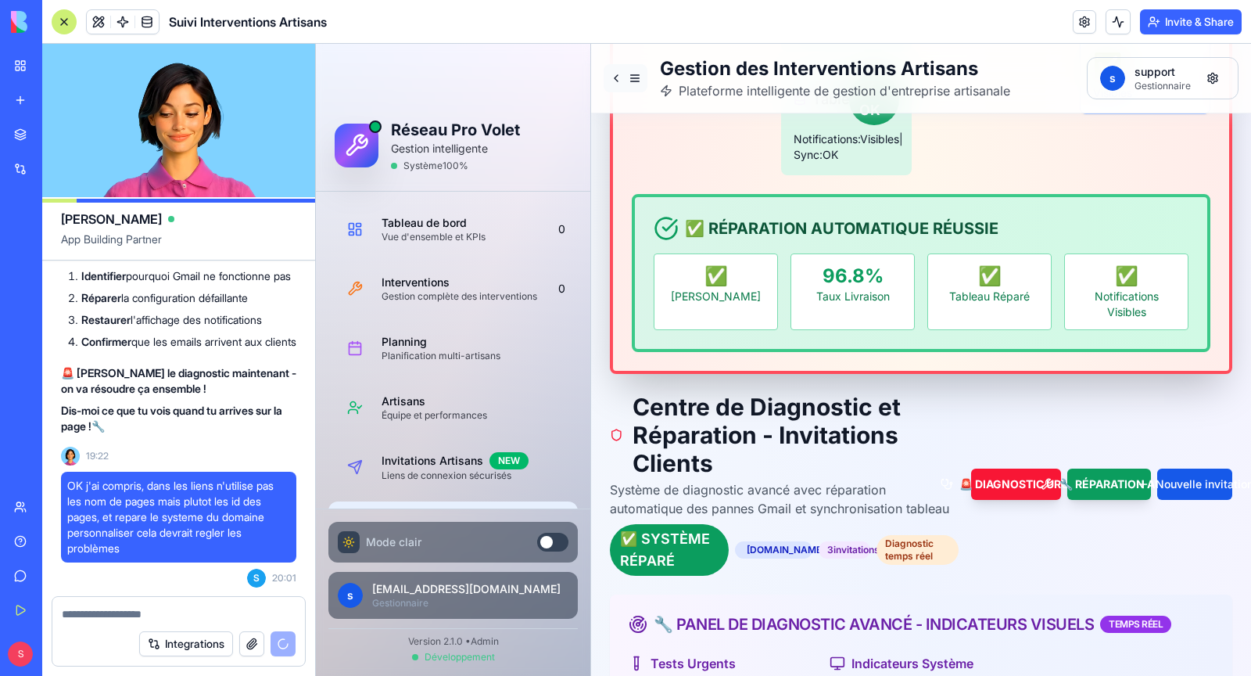
click at [638, 76] on button at bounding box center [626, 78] width 44 height 28
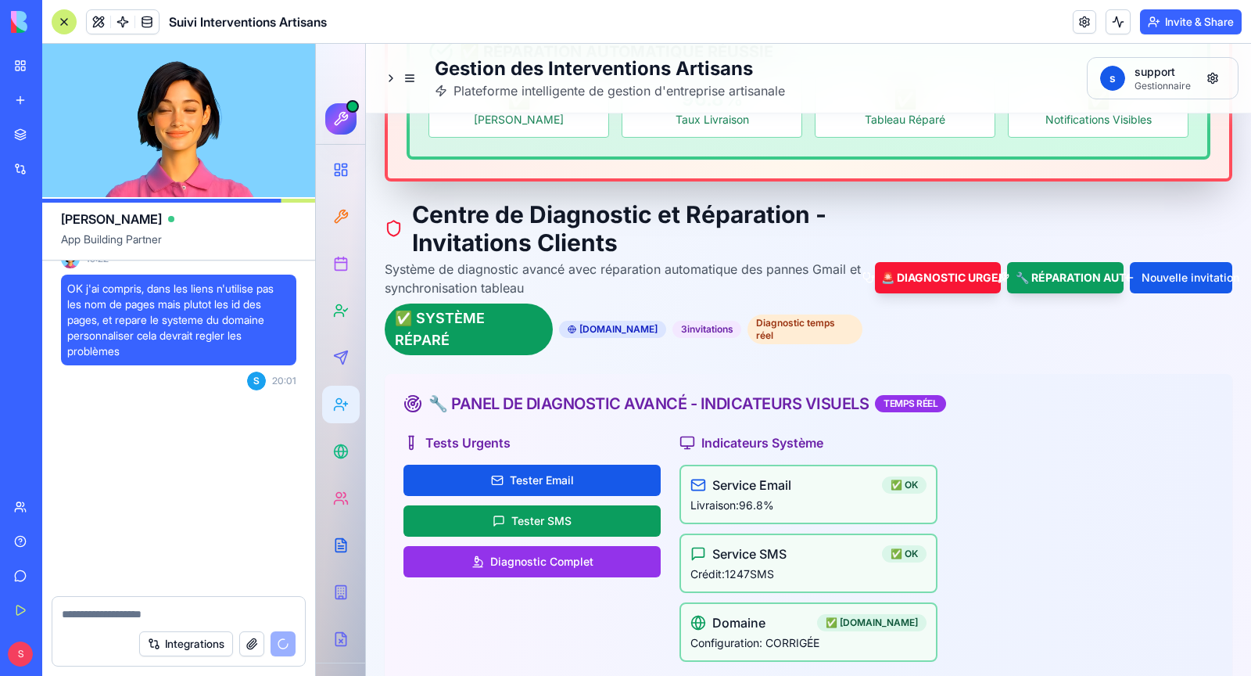
scroll to position [314042, 0]
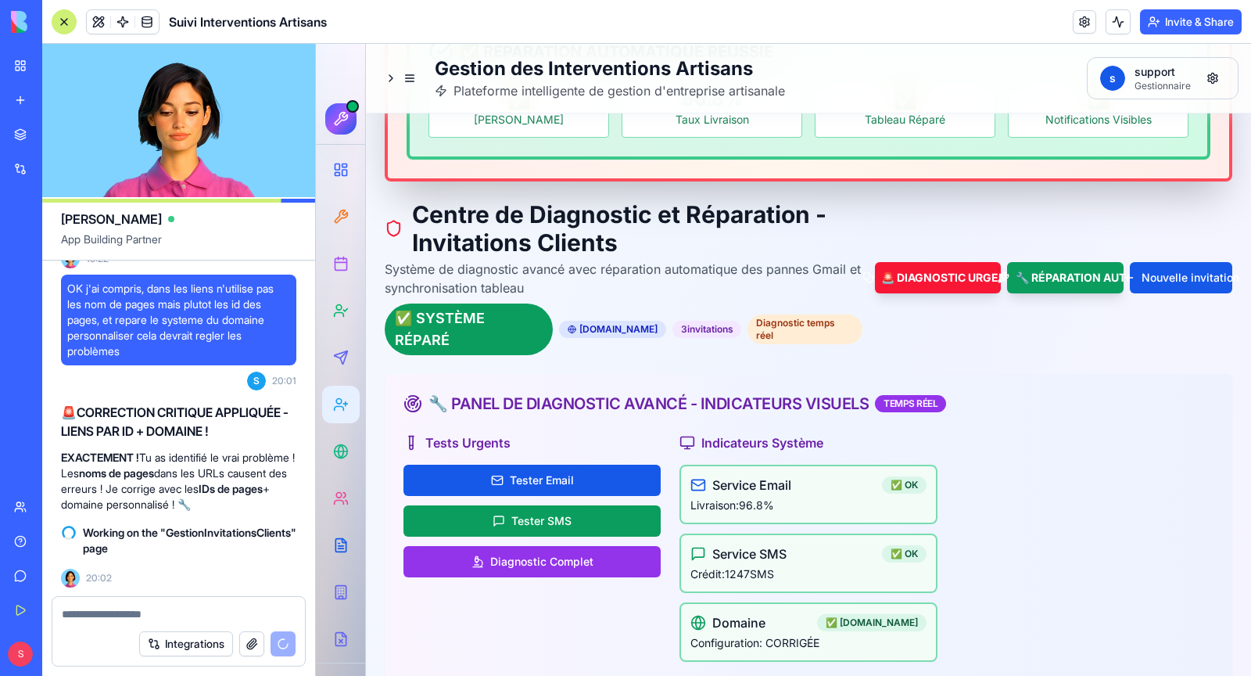
click at [415, 393] on icon at bounding box center [413, 403] width 20 height 20
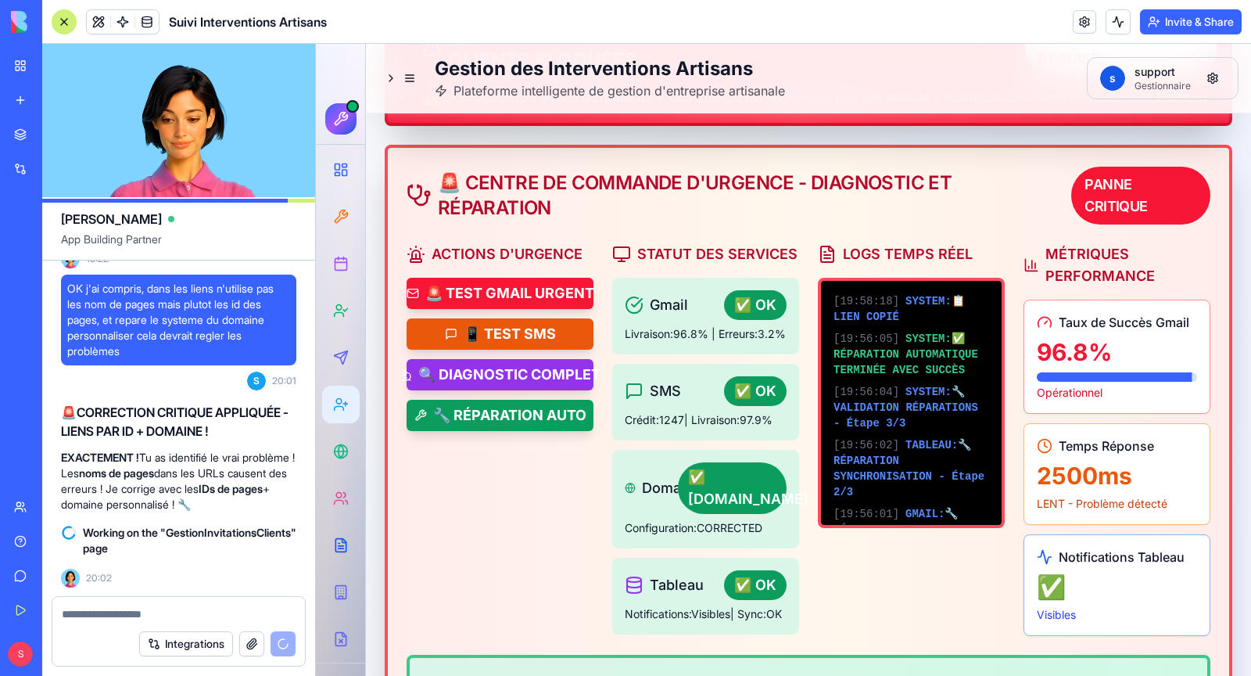
scroll to position [0, 0]
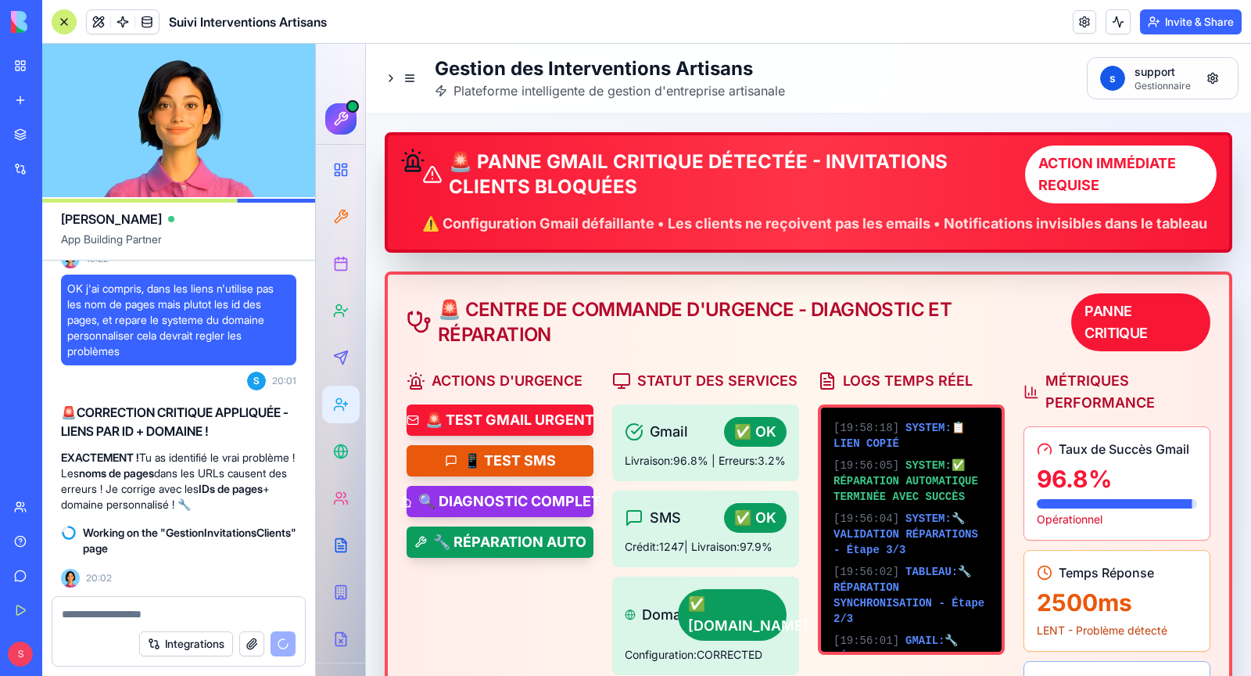
click at [703, 217] on div "⚠️ Configuration Gmail défaillante • Les clients ne reçoivent pas les emails • …" at bounding box center [819, 224] width 795 height 22
